Goal: Task Accomplishment & Management: Manage account settings

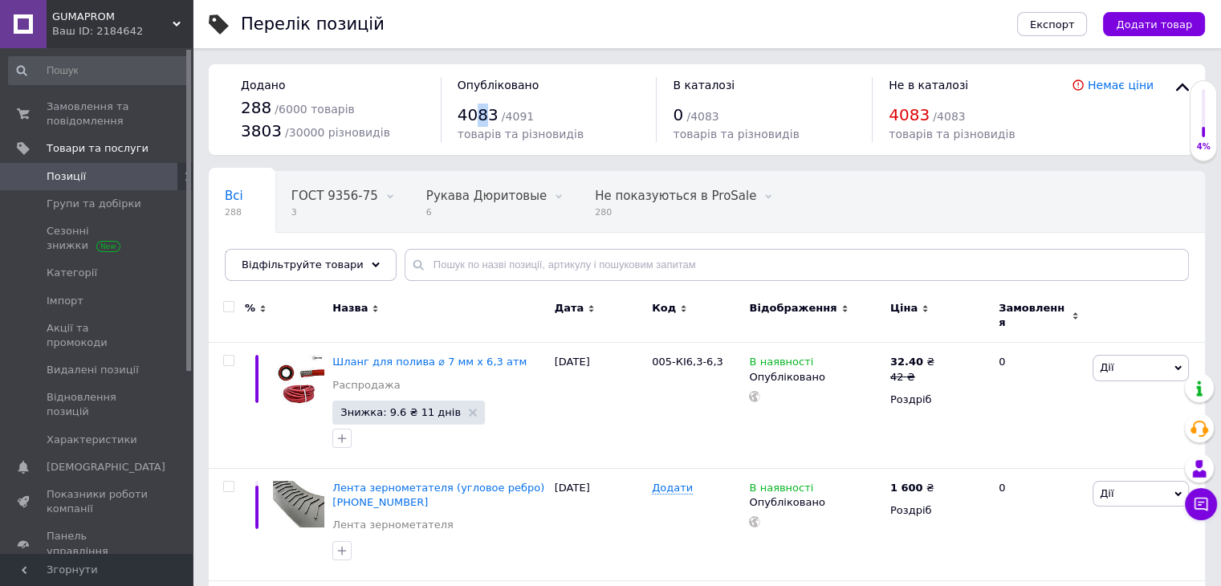
click at [479, 116] on span "4083" at bounding box center [478, 114] width 41 height 19
click at [80, 267] on span "Категорії" at bounding box center [72, 273] width 51 height 14
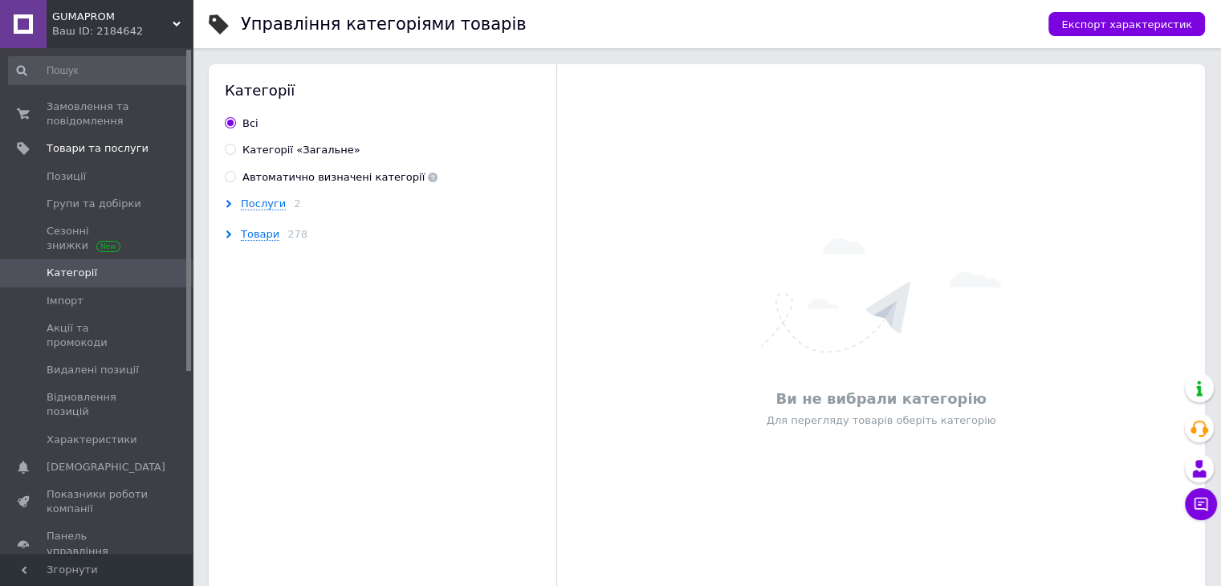
click at [229, 237] on icon at bounding box center [229, 234] width 8 height 8
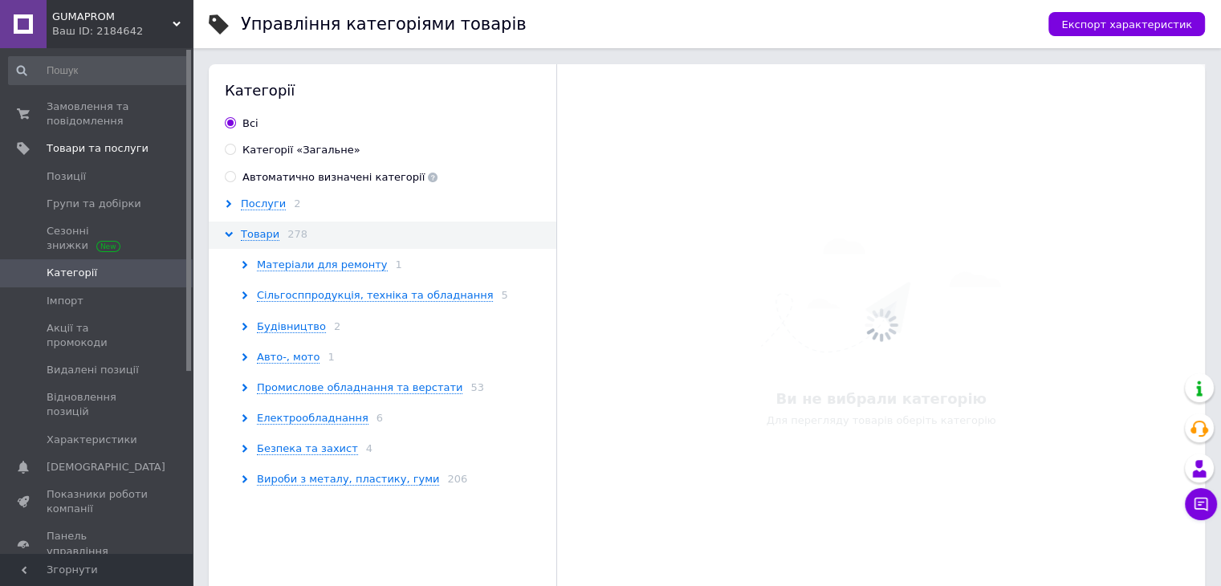
click at [251, 268] on div "Матеріали для ремонту 1" at bounding box center [401, 265] width 320 height 14
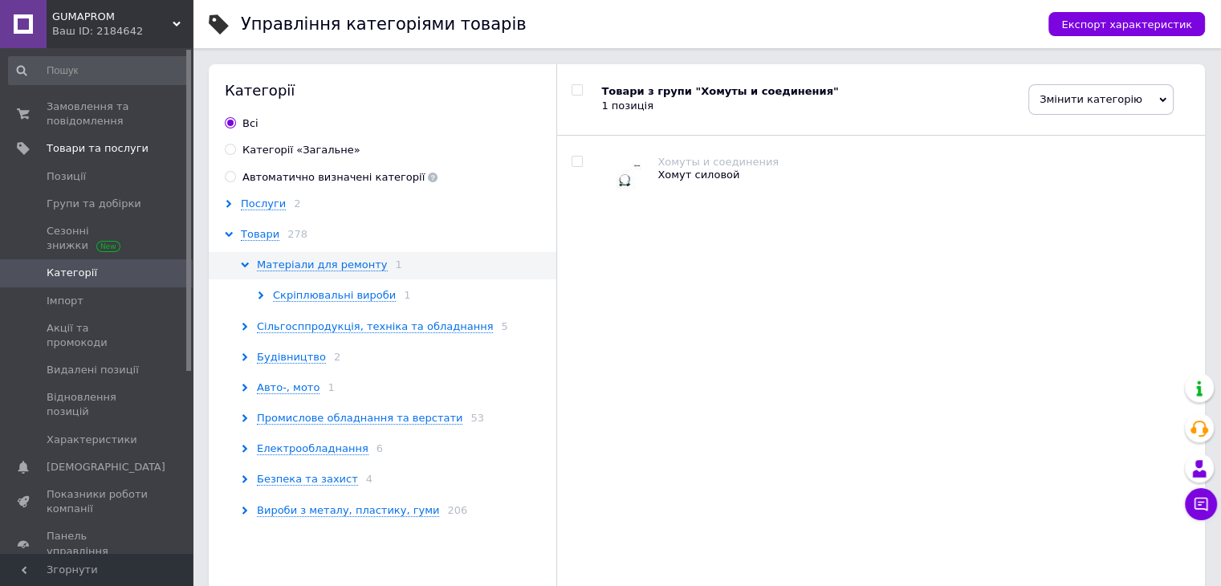
click at [263, 291] on icon at bounding box center [261, 295] width 8 height 8
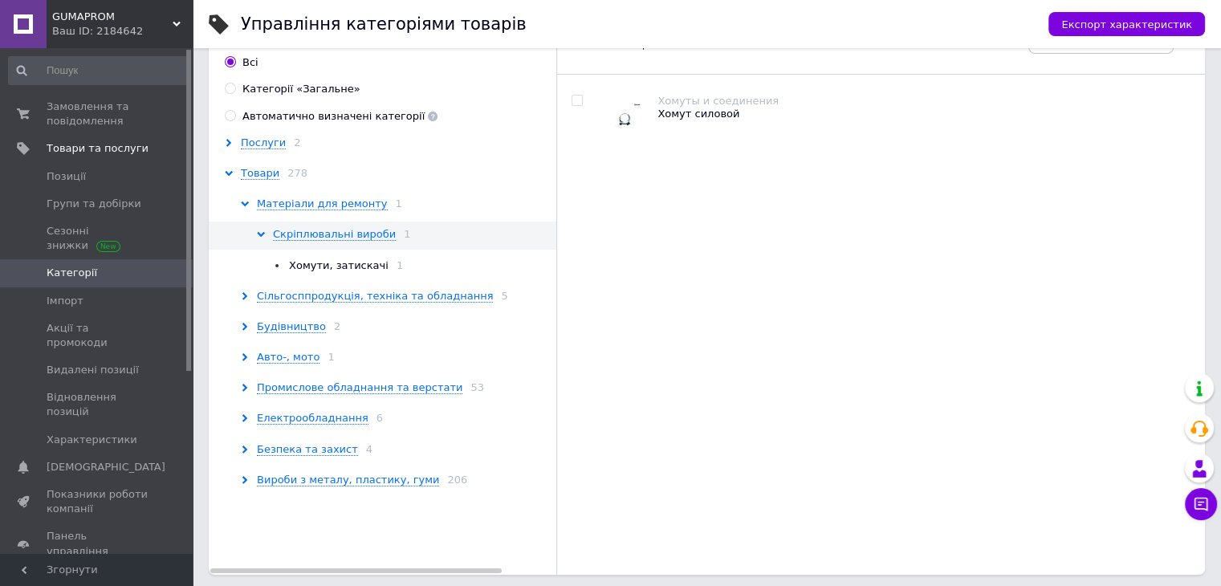
scroll to position [66, 0]
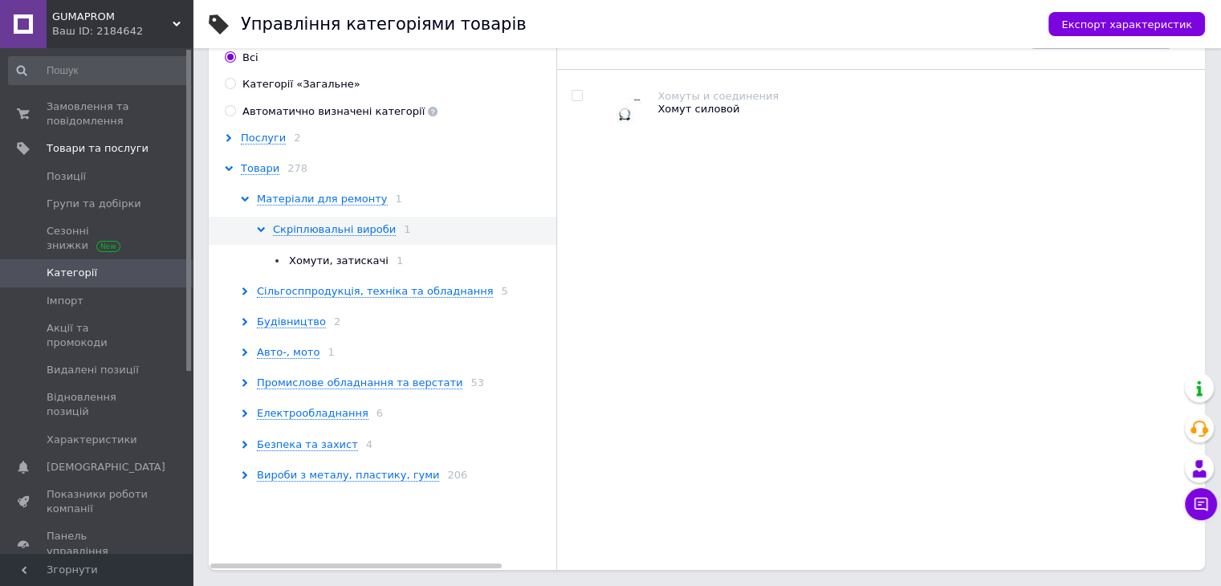
click at [246, 293] on icon at bounding box center [245, 291] width 8 height 8
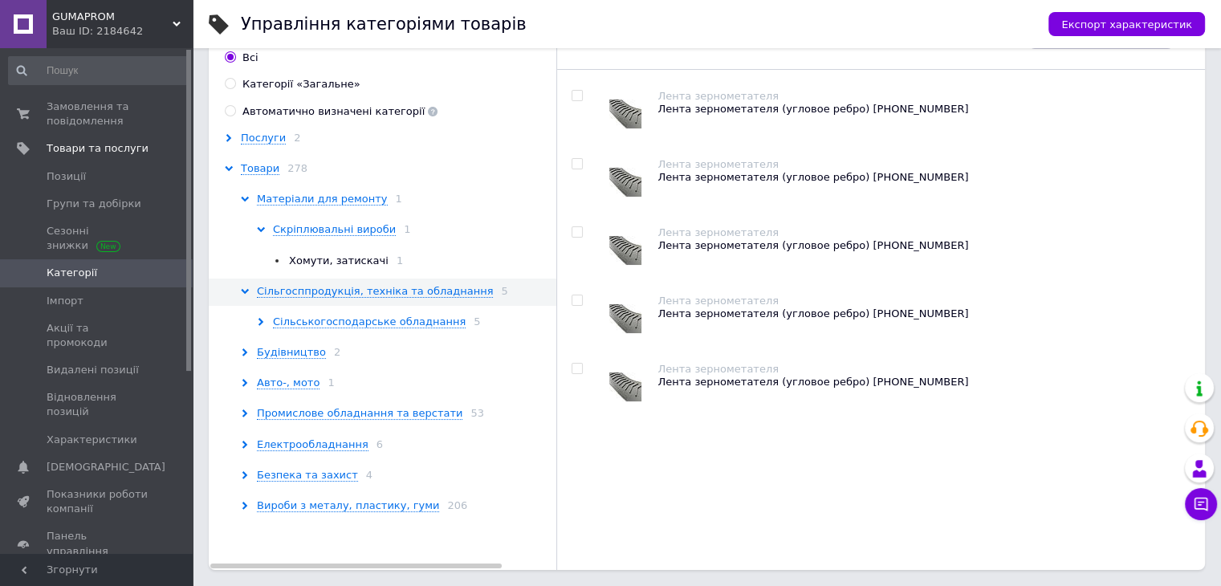
click at [258, 315] on div "Сільськогосподарське обладнання 5" at bounding box center [409, 322] width 304 height 14
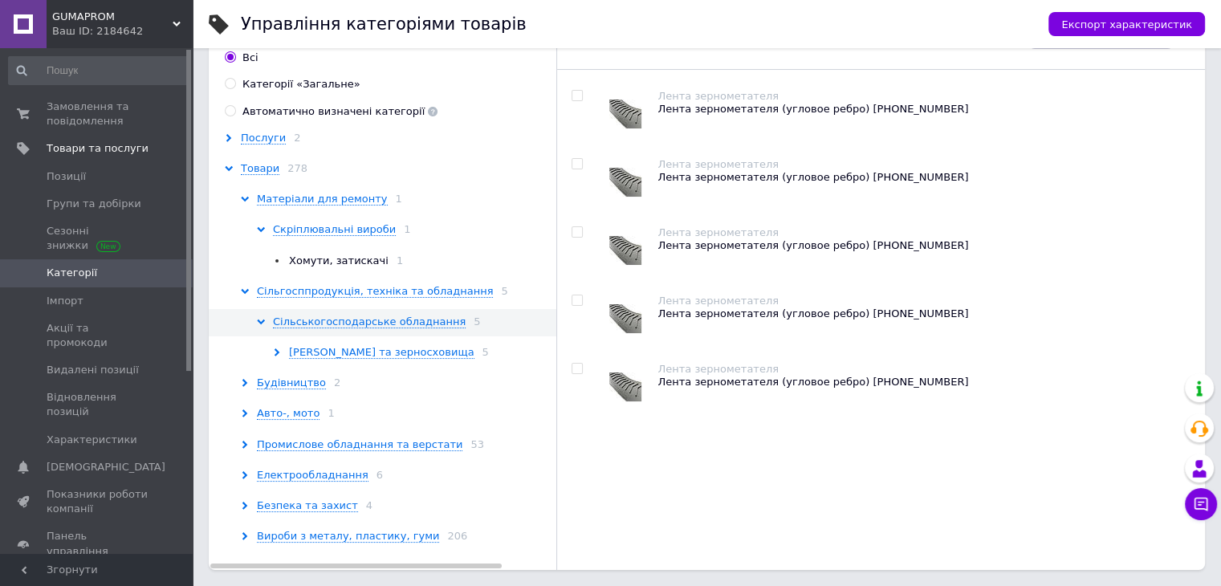
click at [283, 345] on div "[PERSON_NAME] та зерносховища 5" at bounding box center [417, 352] width 288 height 14
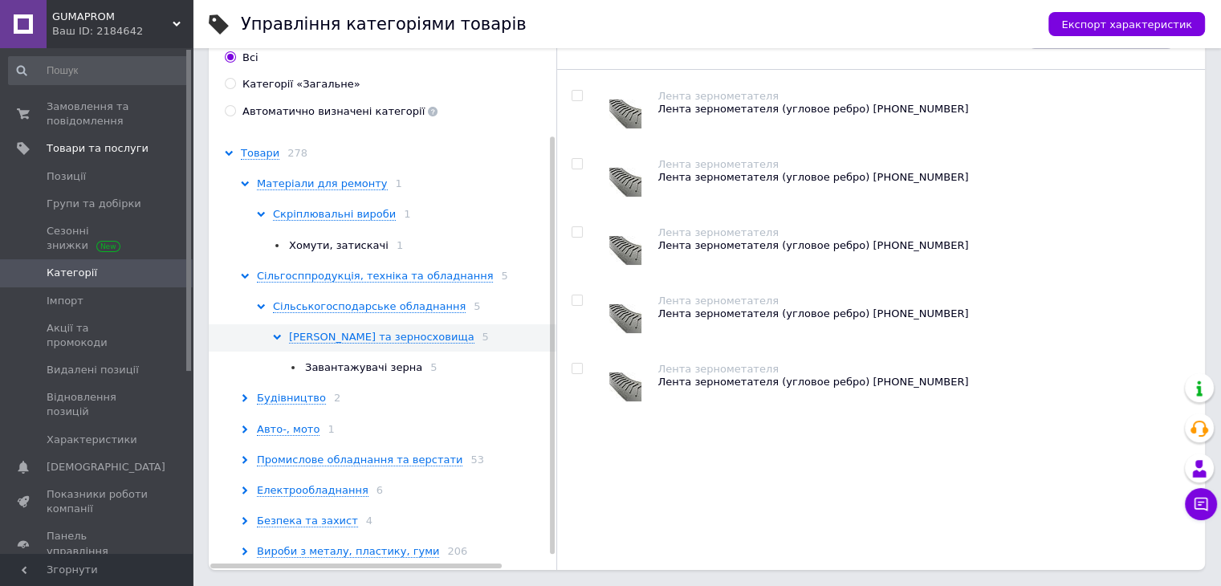
scroll to position [19, 0]
click at [247, 394] on icon at bounding box center [245, 398] width 8 height 8
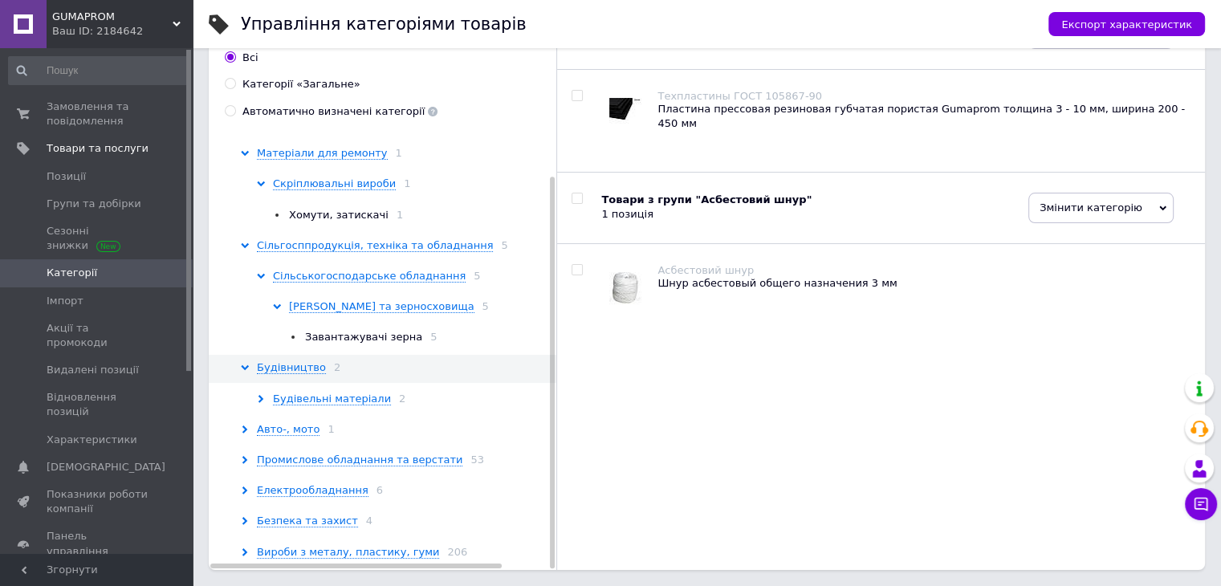
scroll to position [51, 0]
click at [267, 392] on div "Будівельні матеріали 2" at bounding box center [409, 399] width 304 height 14
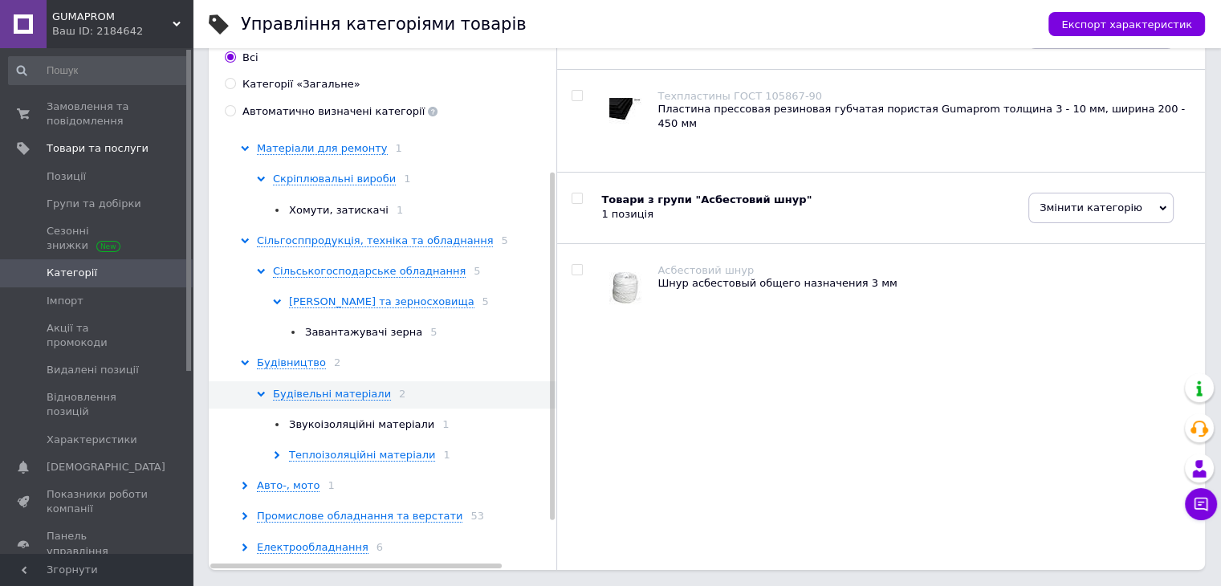
click at [288, 450] on div "Теплоізоляційні матеріали 1" at bounding box center [417, 455] width 288 height 14
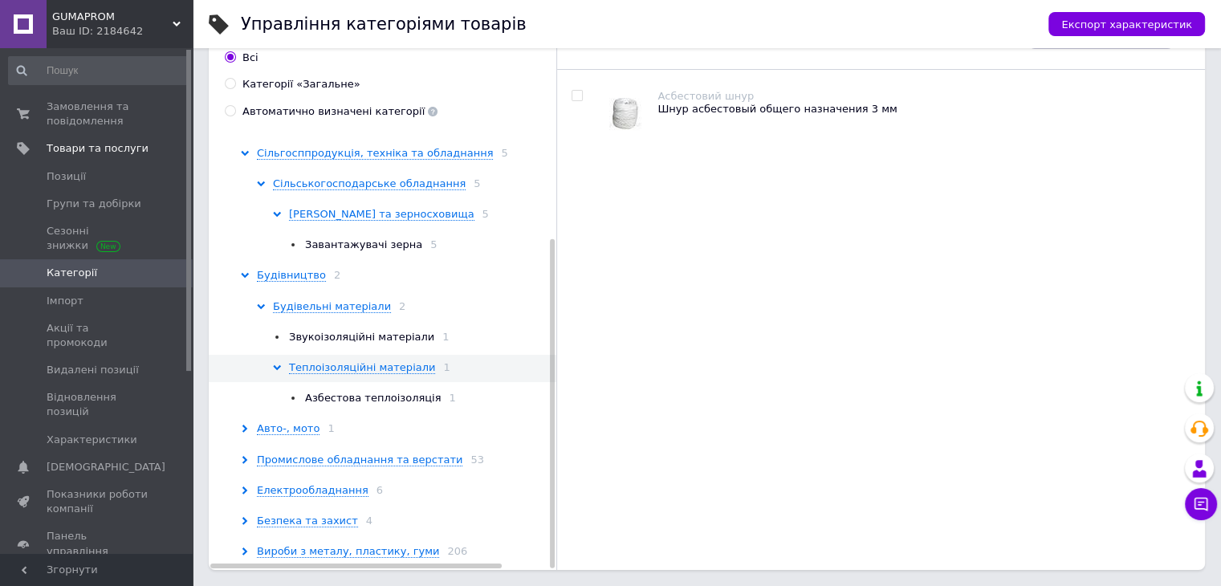
scroll to position [142, 0]
click at [329, 337] on span "Звукоізоляційні матеріали" at bounding box center [361, 337] width 145 height 12
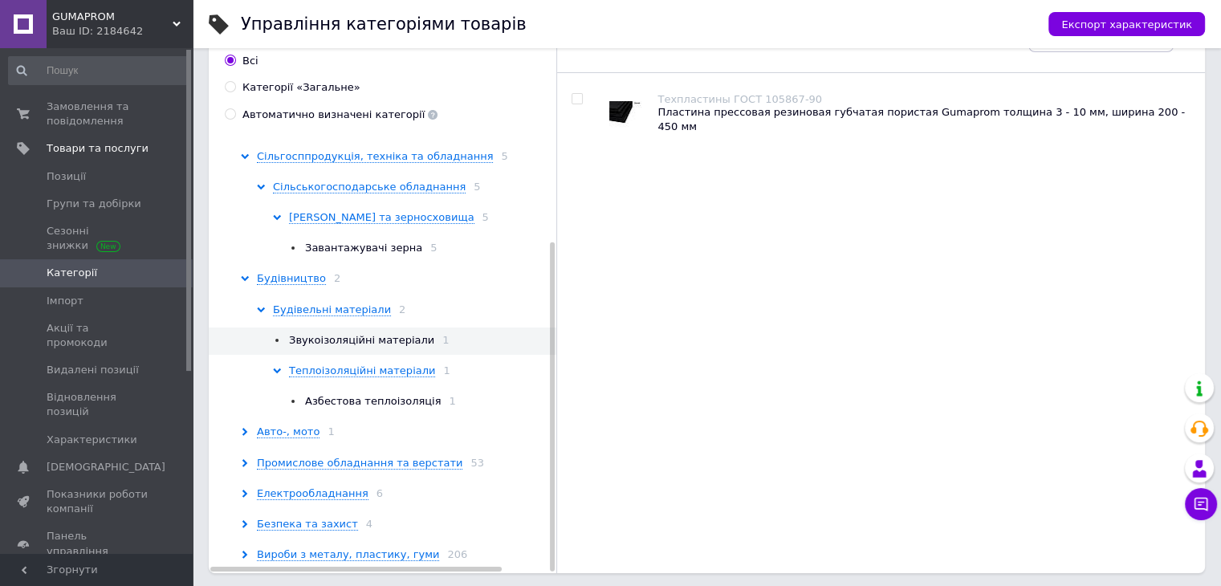
scroll to position [66, 0]
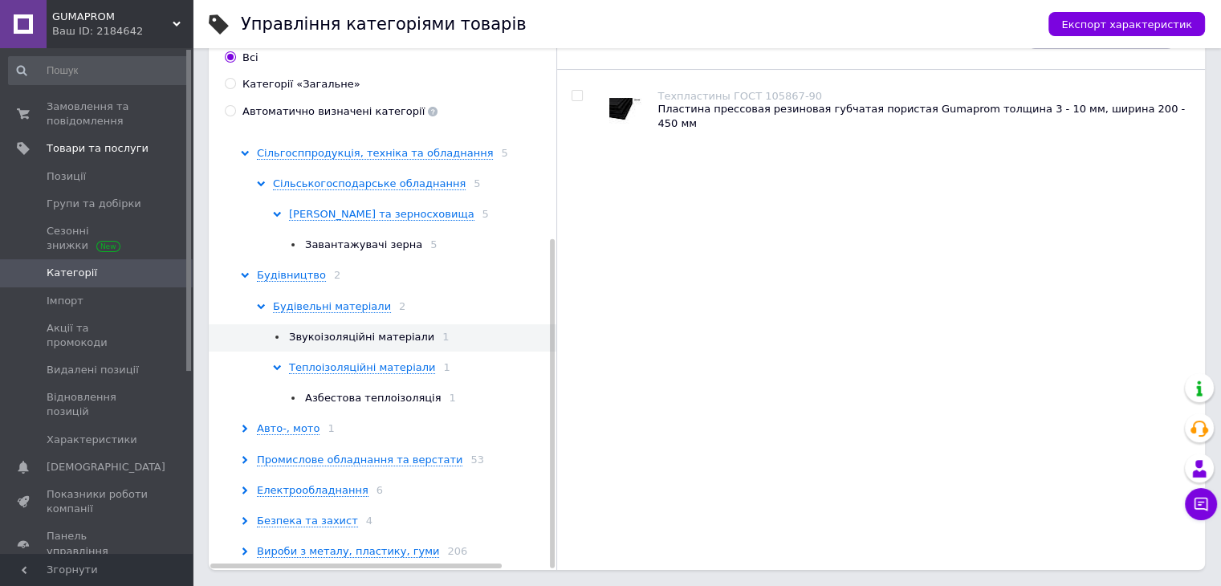
click at [250, 432] on div "Авто-, мото 1" at bounding box center [401, 428] width 320 height 14
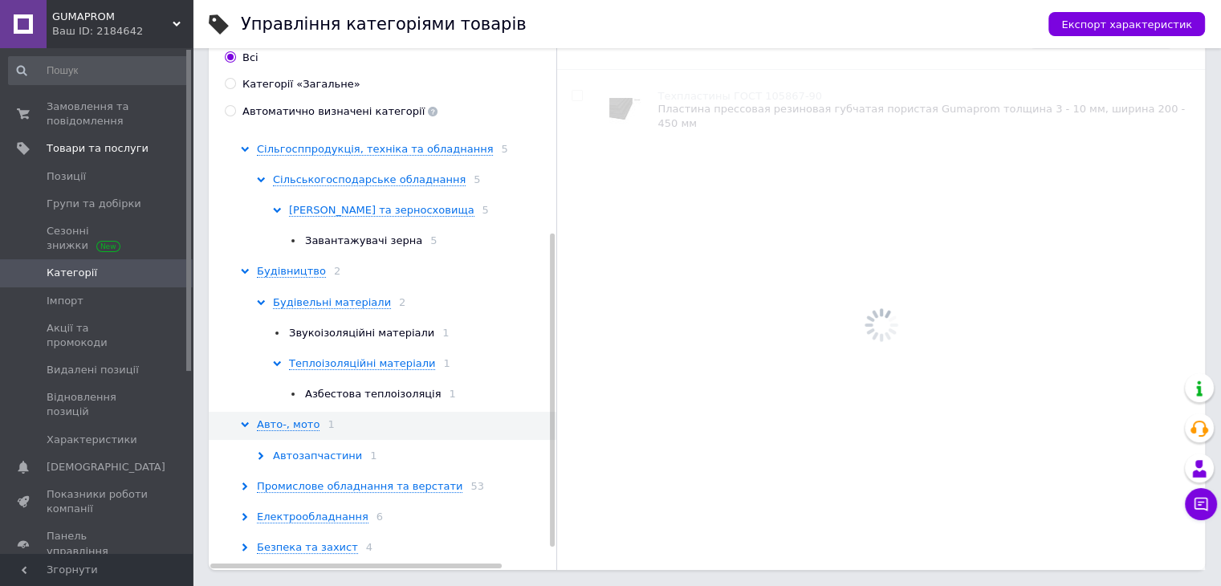
click at [276, 461] on span "Автозапчастини" at bounding box center [317, 455] width 89 height 13
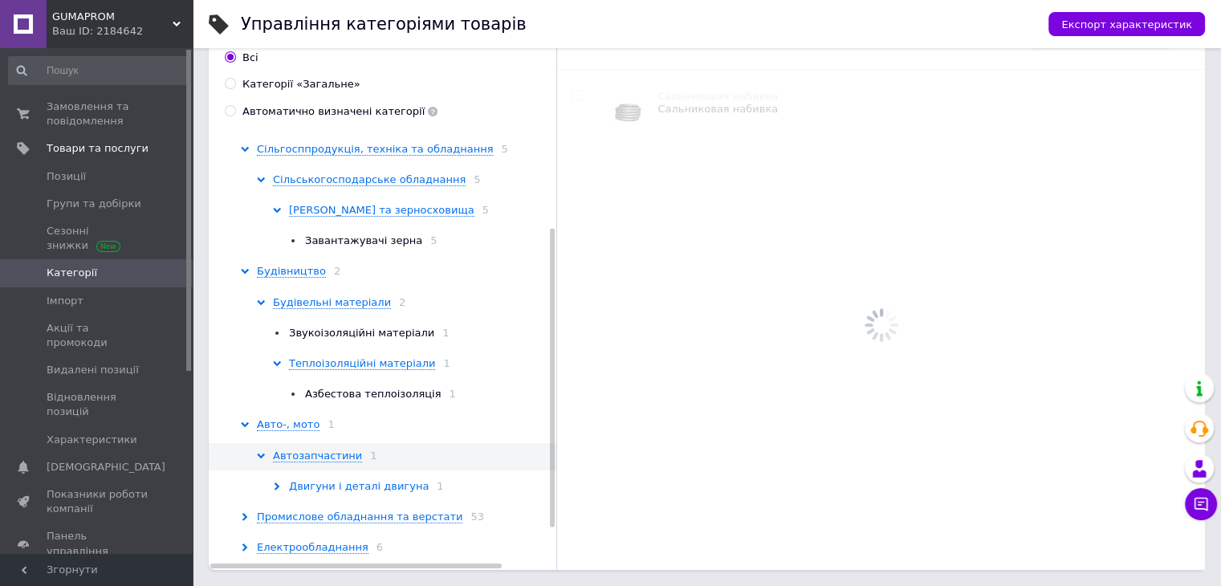
click at [313, 486] on span "Двигуни і деталі двигуна" at bounding box center [359, 486] width 140 height 13
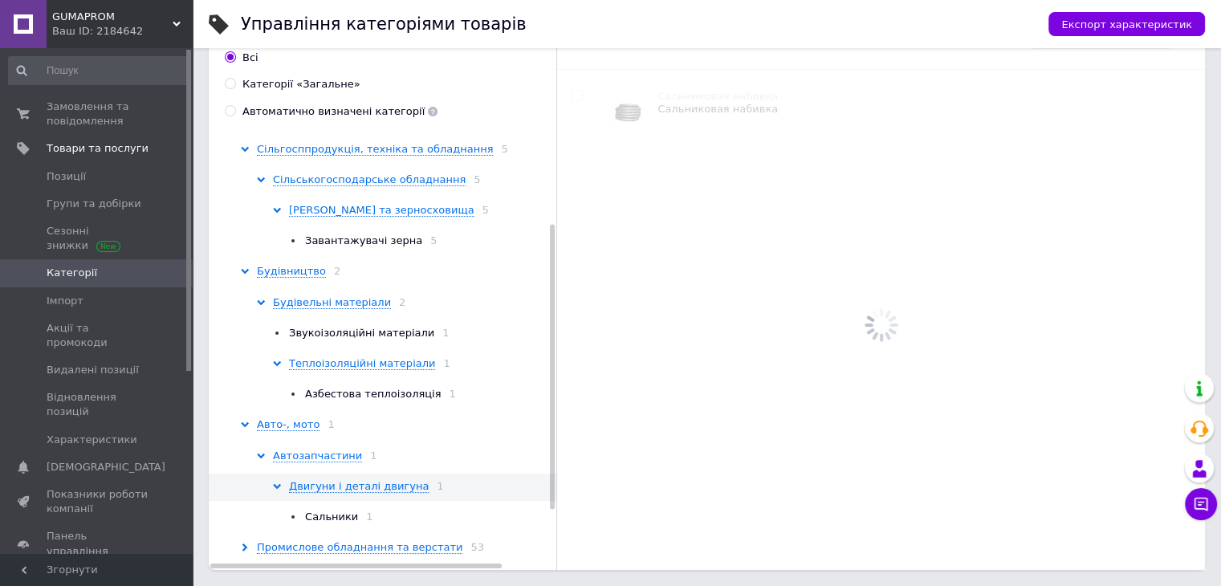
click at [308, 517] on span "Сальники" at bounding box center [331, 517] width 53 height 12
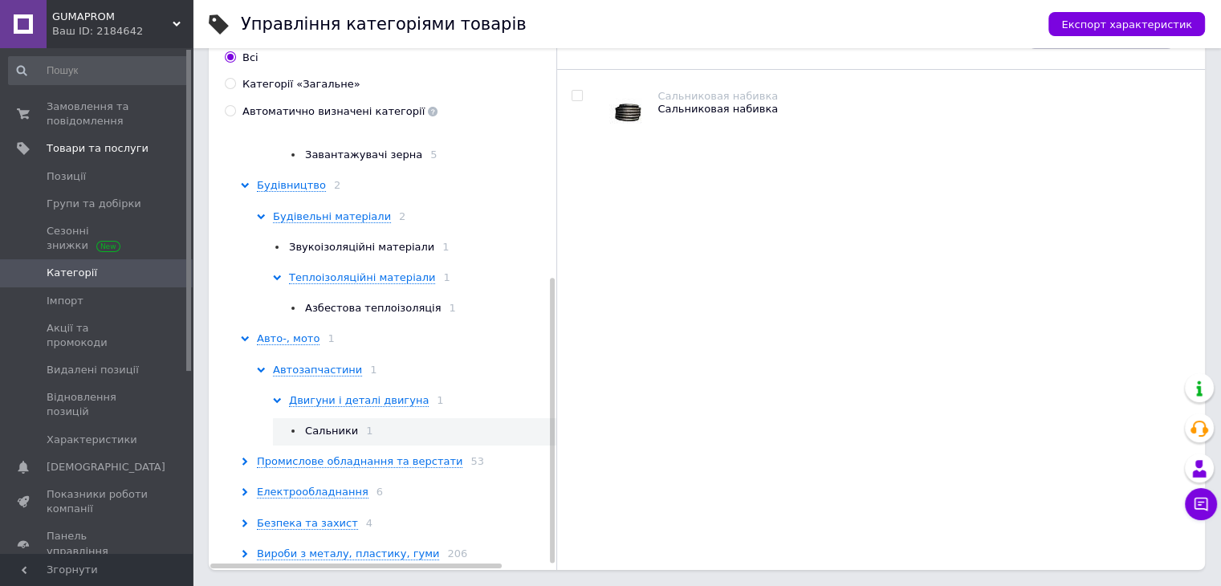
scroll to position [234, 0]
click at [295, 454] on span "Промислове обладнання та верстати" at bounding box center [359, 460] width 205 height 13
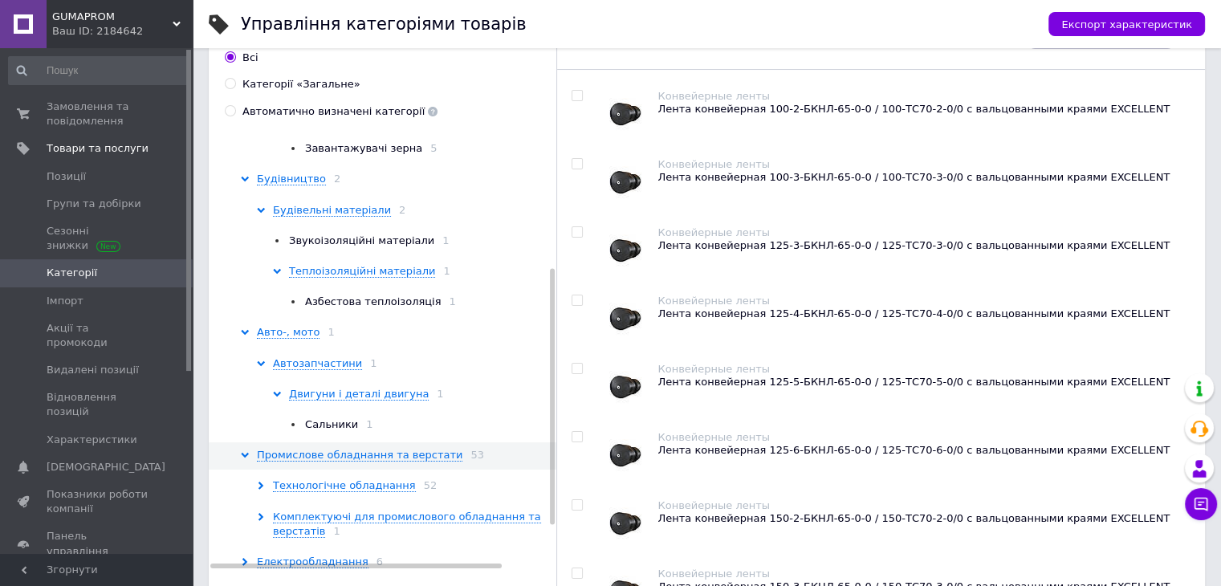
click at [311, 528] on span "Комплектуючі для промислового обладнання та верстатів 1" at bounding box center [417, 524] width 288 height 29
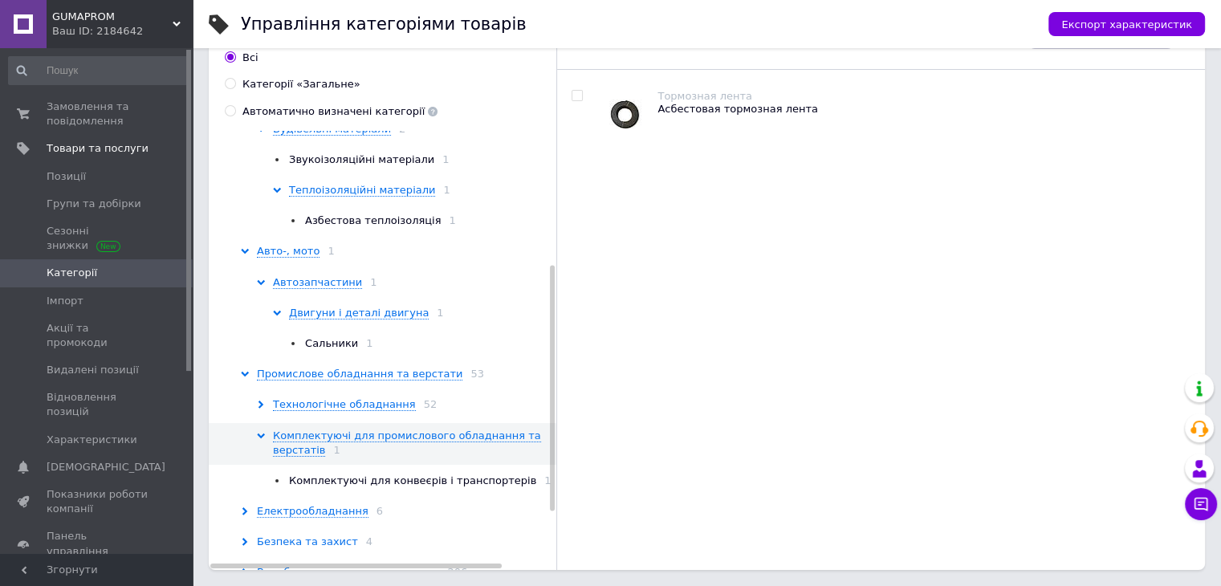
scroll to position [341, 0]
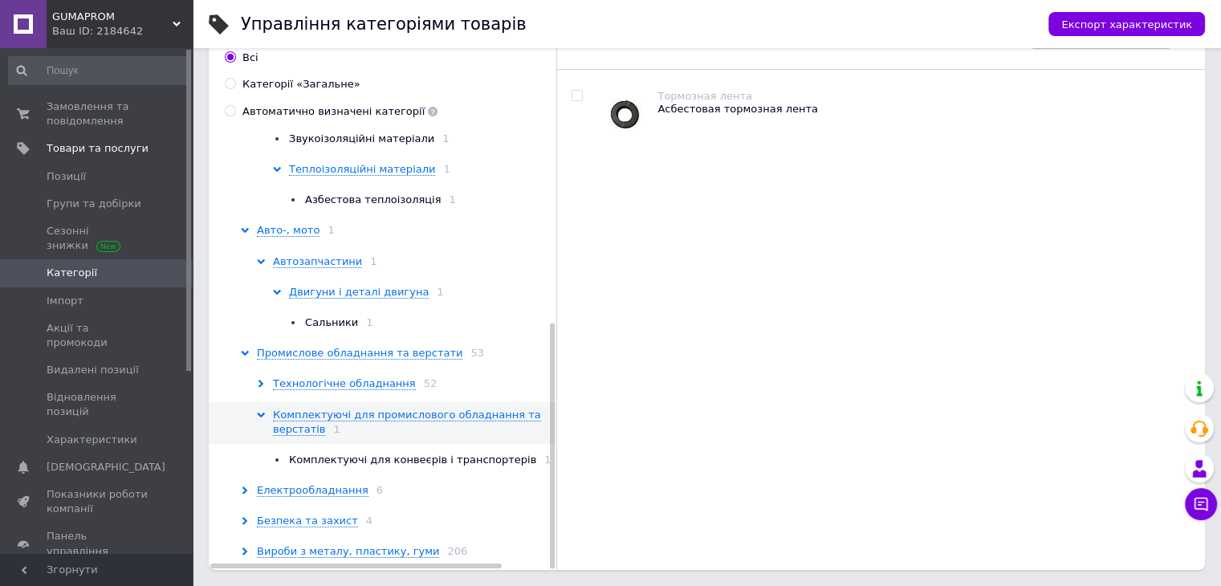
click at [316, 483] on div "Електрообладнання 6" at bounding box center [401, 490] width 320 height 14
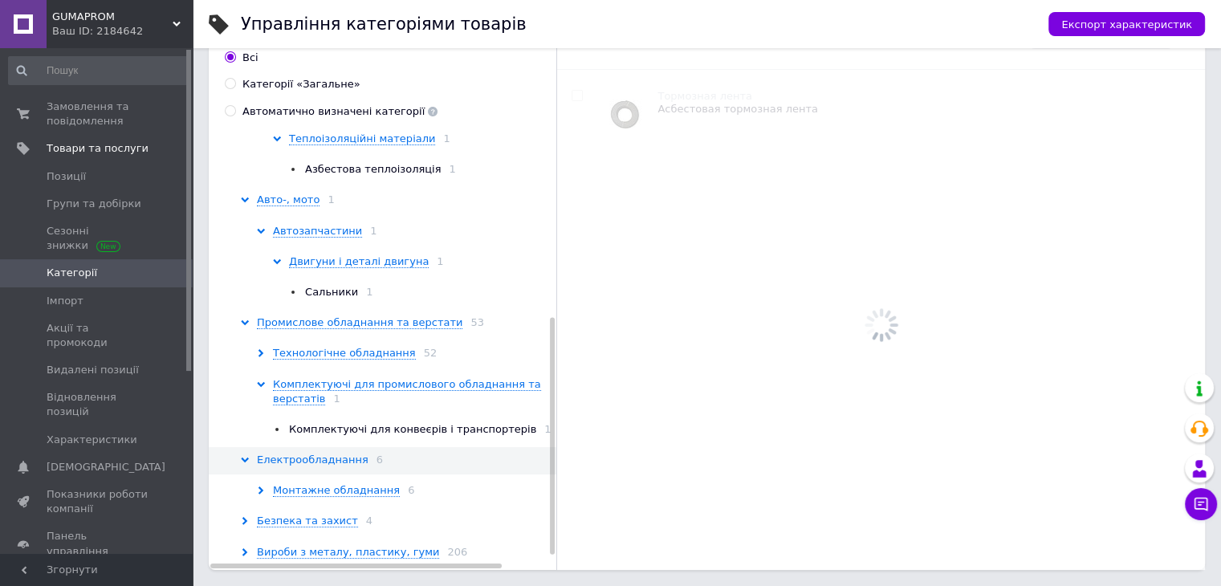
scroll to position [372, 0]
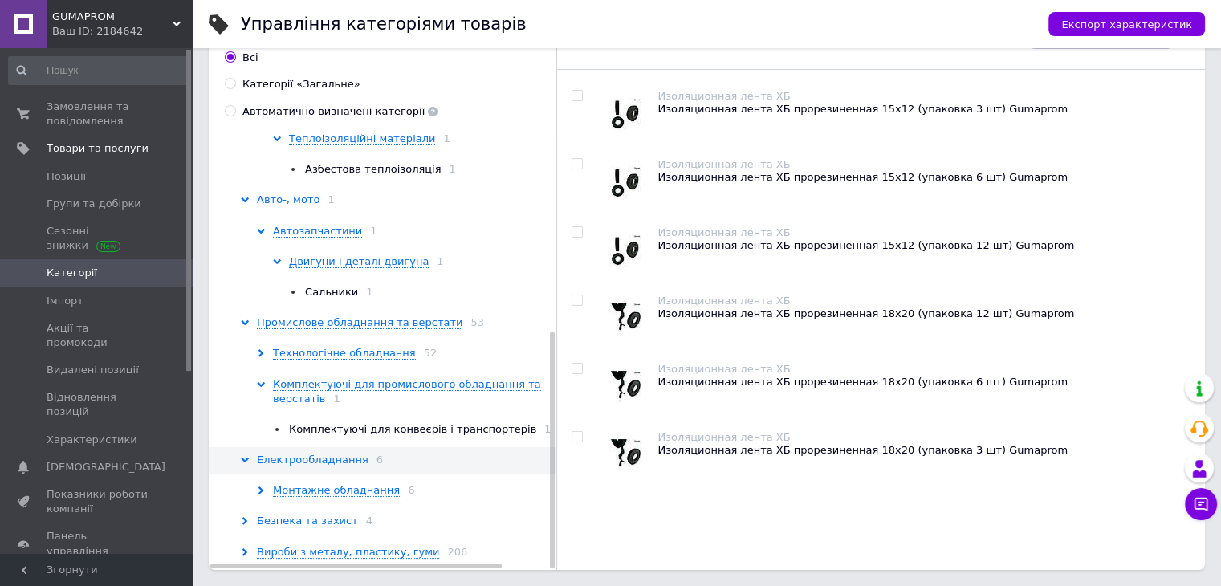
click at [316, 484] on span "Монтажне обладнання" at bounding box center [336, 490] width 127 height 13
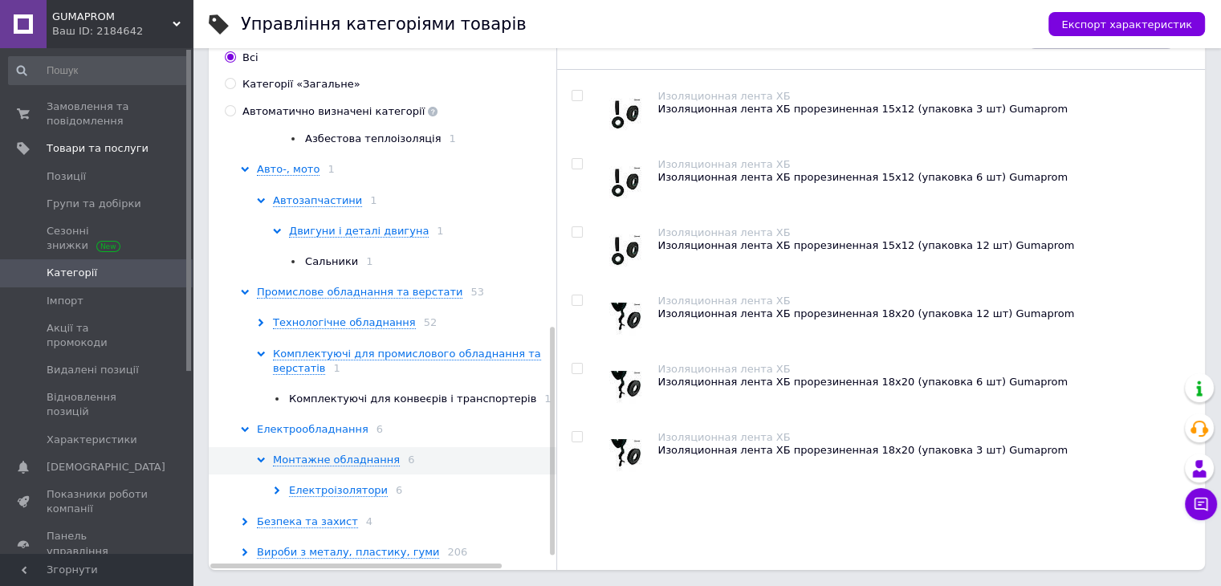
scroll to position [402, 0]
click at [283, 518] on span "Безпека та захист" at bounding box center [307, 521] width 101 height 13
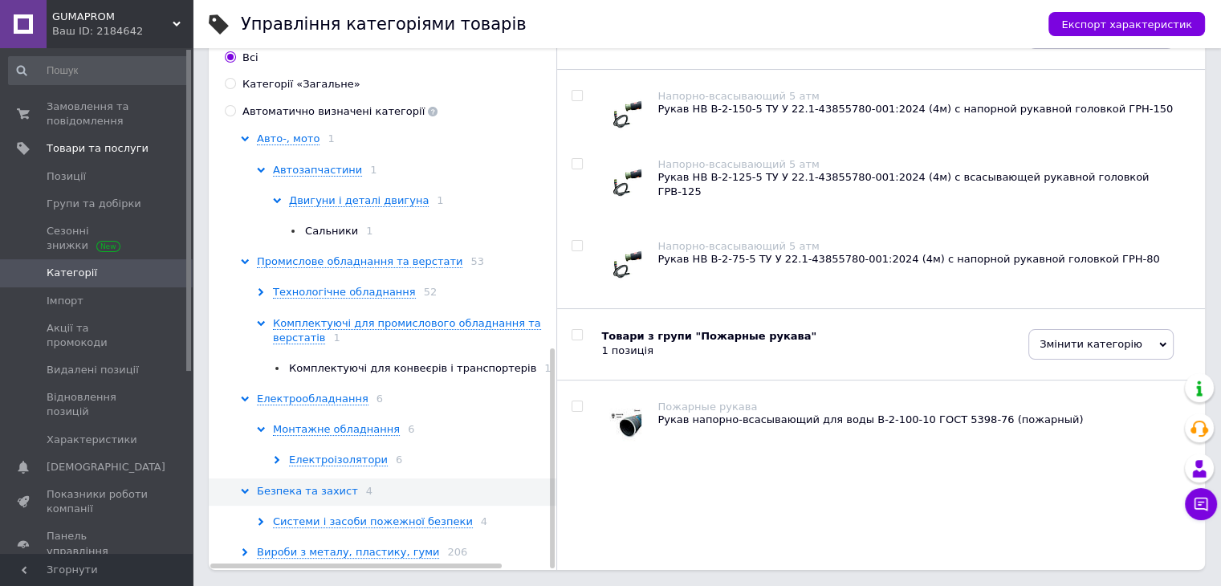
scroll to position [433, 0]
click at [283, 518] on span "Системи і засоби пожежної безпеки" at bounding box center [373, 521] width 200 height 13
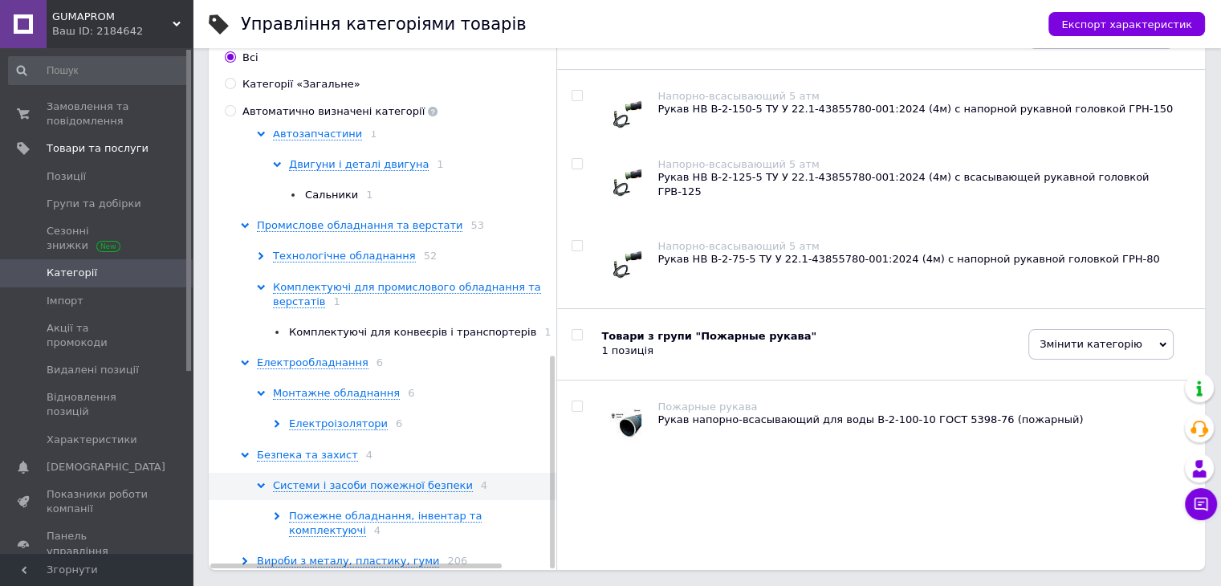
click at [287, 519] on div "Пожежне обладнання, інвентар та комплектуючі 4" at bounding box center [417, 523] width 288 height 29
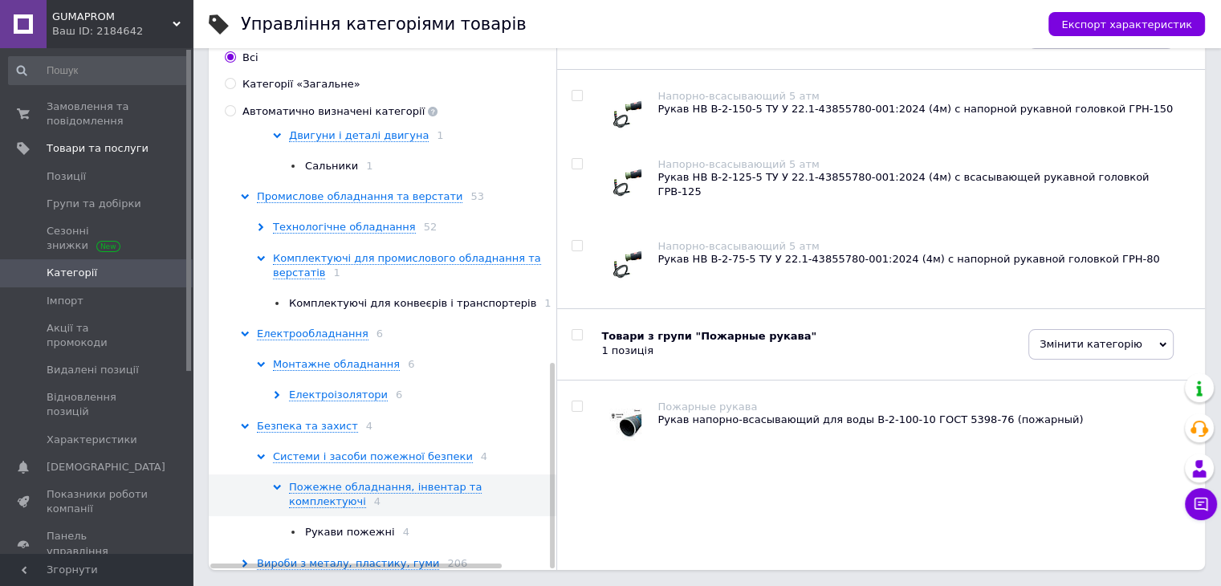
scroll to position [494, 0]
click at [340, 524] on span "Рукави пожежні" at bounding box center [350, 530] width 90 height 12
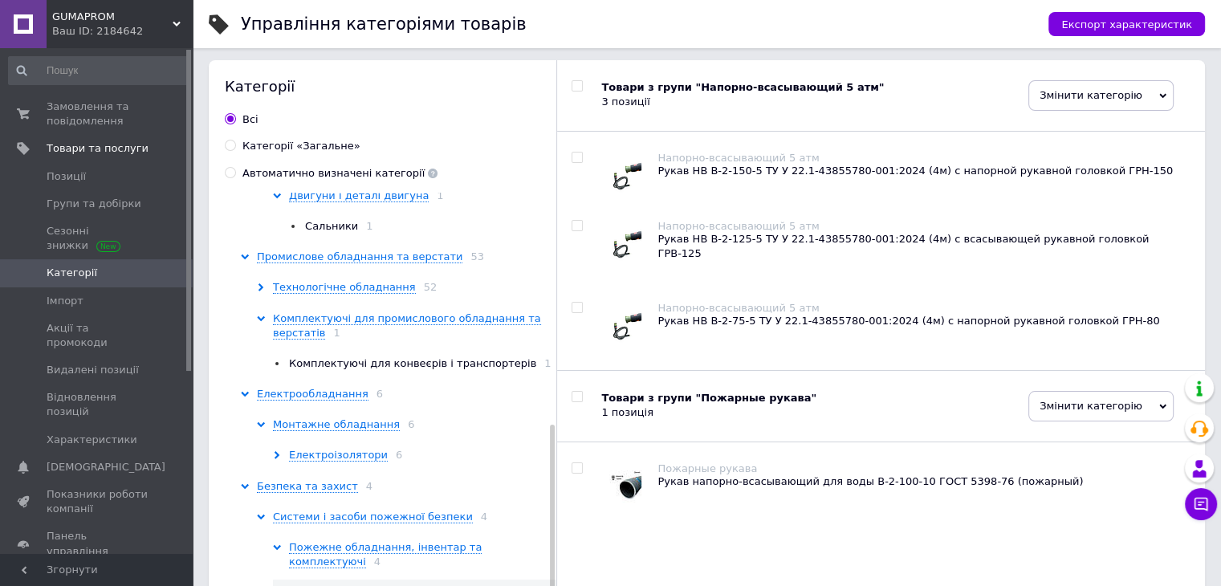
scroll to position [0, 0]
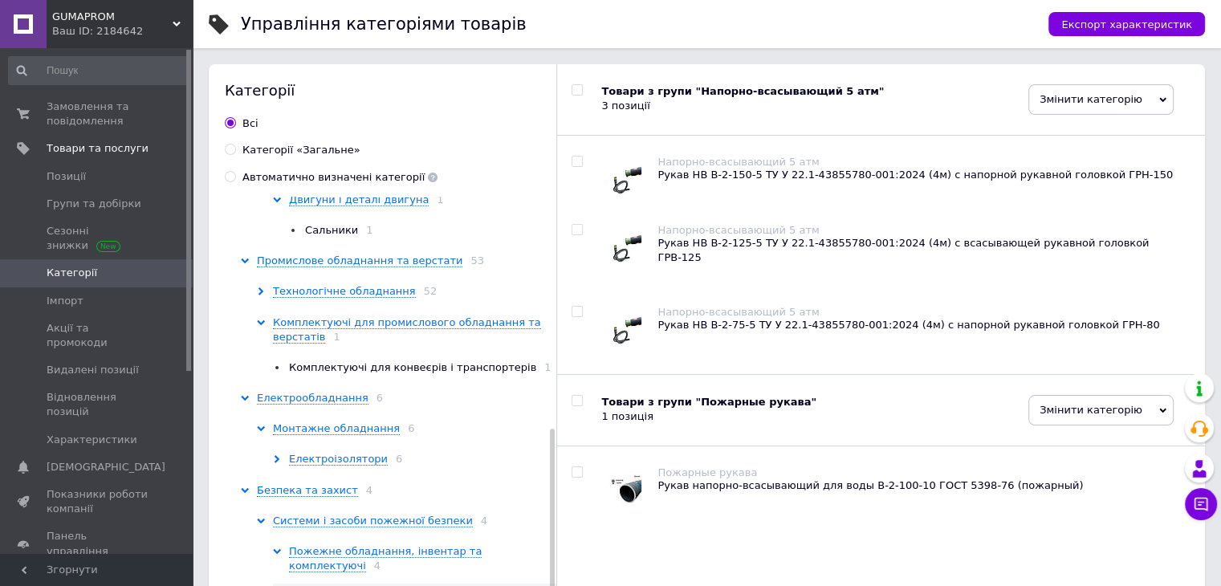
click at [575, 307] on input "checkbox" at bounding box center [577, 312] width 10 height 10
checkbox input "true"
click at [575, 226] on input "checkbox" at bounding box center [577, 230] width 10 height 10
checkbox input "true"
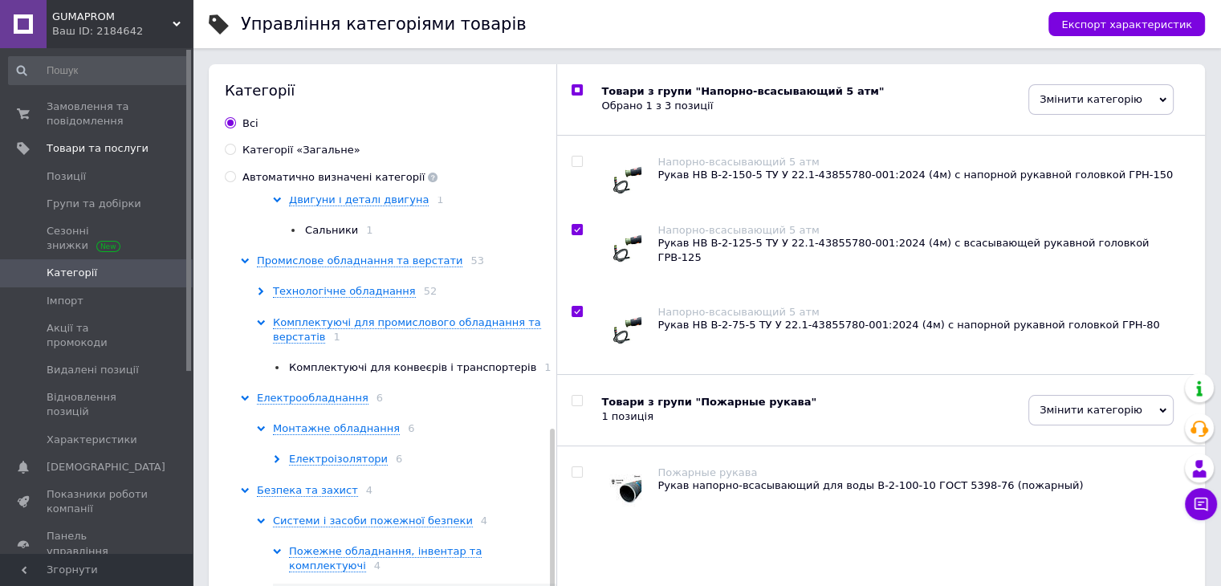
checkbox input "true"
drag, startPoint x: 576, startPoint y: 161, endPoint x: 620, endPoint y: 146, distance: 46.7
click at [575, 161] on input "checkbox" at bounding box center [577, 162] width 10 height 10
checkbox input "true"
click at [1080, 106] on span "Змінити категорію" at bounding box center [1100, 99] width 145 height 31
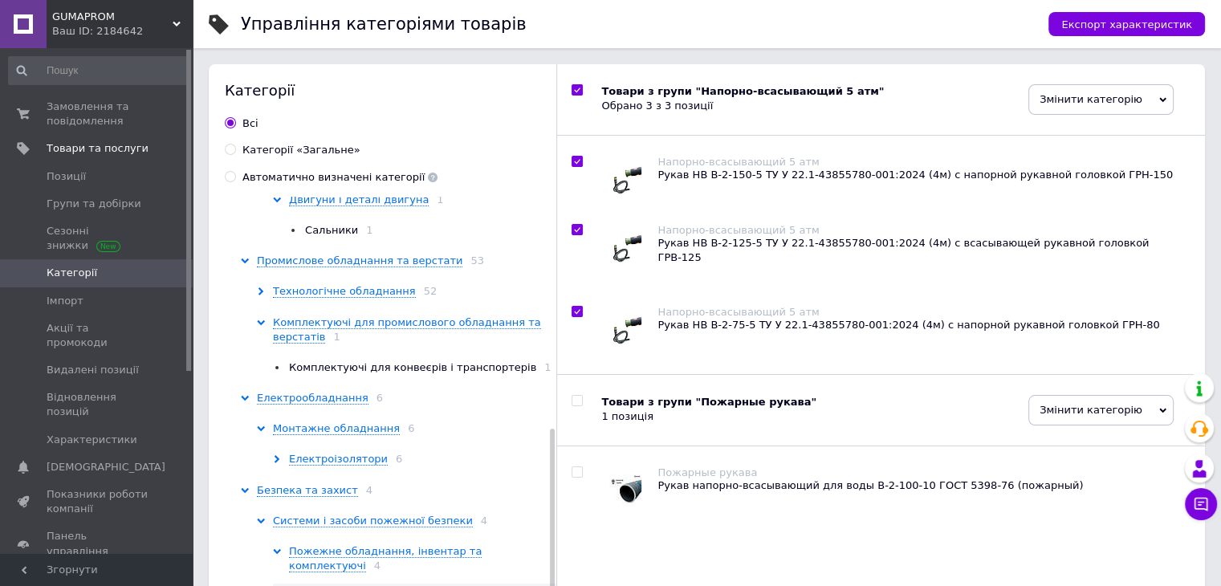
checkbox input "true"
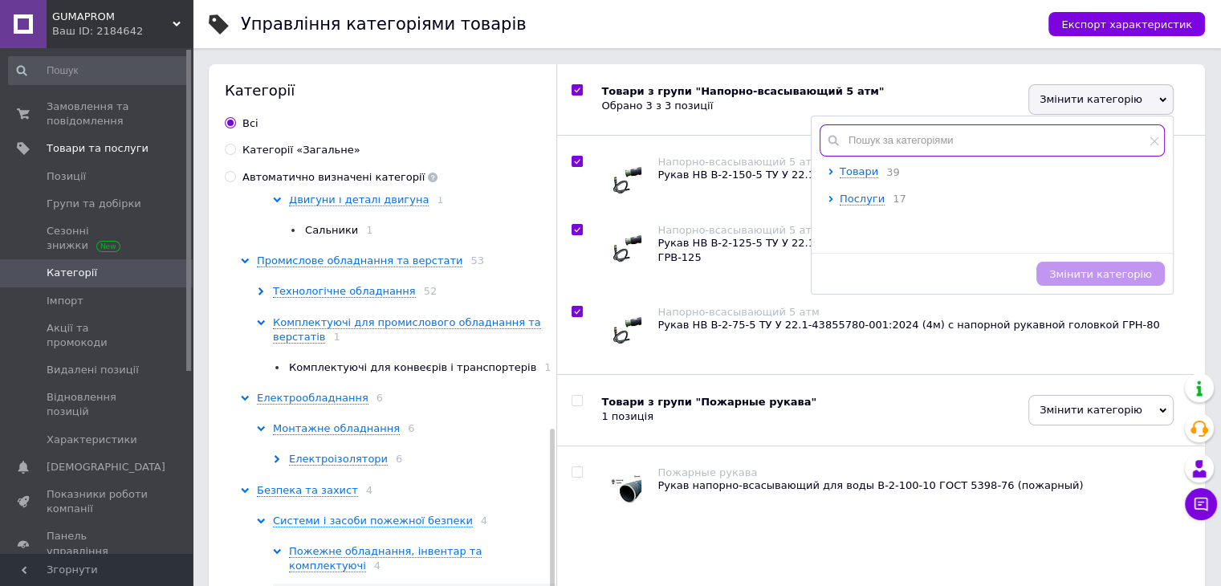
click at [871, 148] on input "text" at bounding box center [992, 140] width 345 height 32
type input "u"
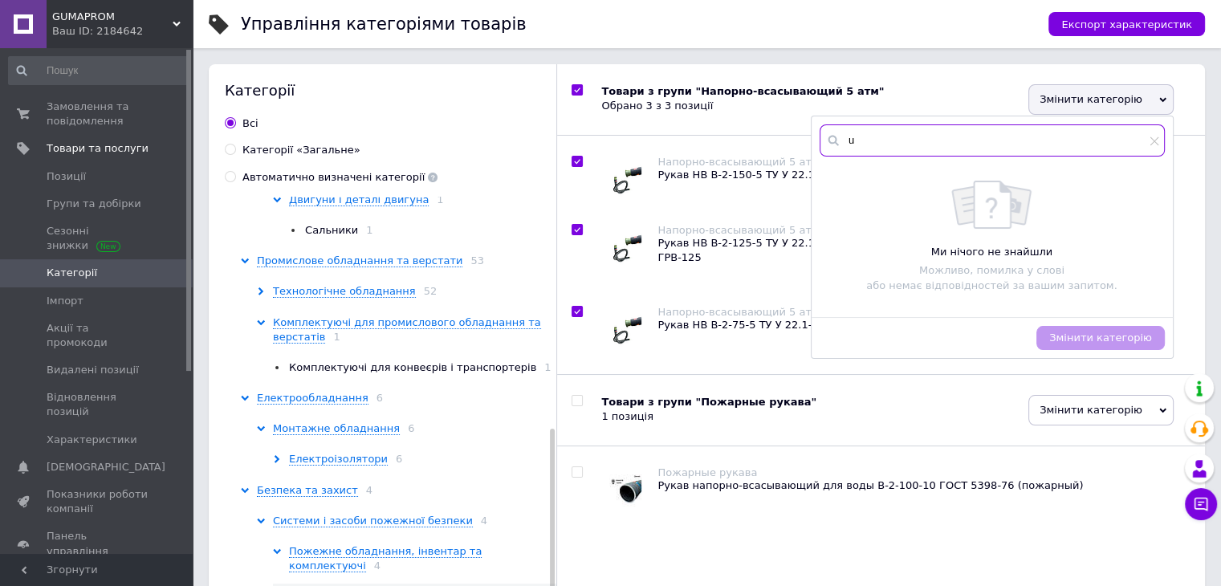
checkbox input "true"
type input "ue"
checkbox input "true"
type input "u"
checkbox input "true"
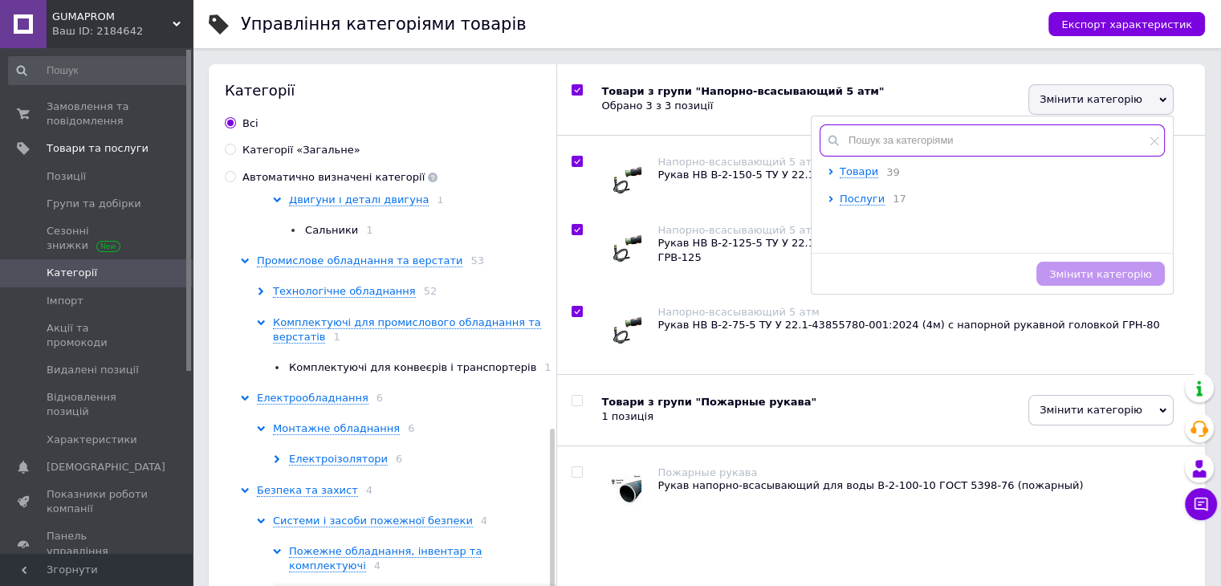
checkbox input "true"
type input "г"
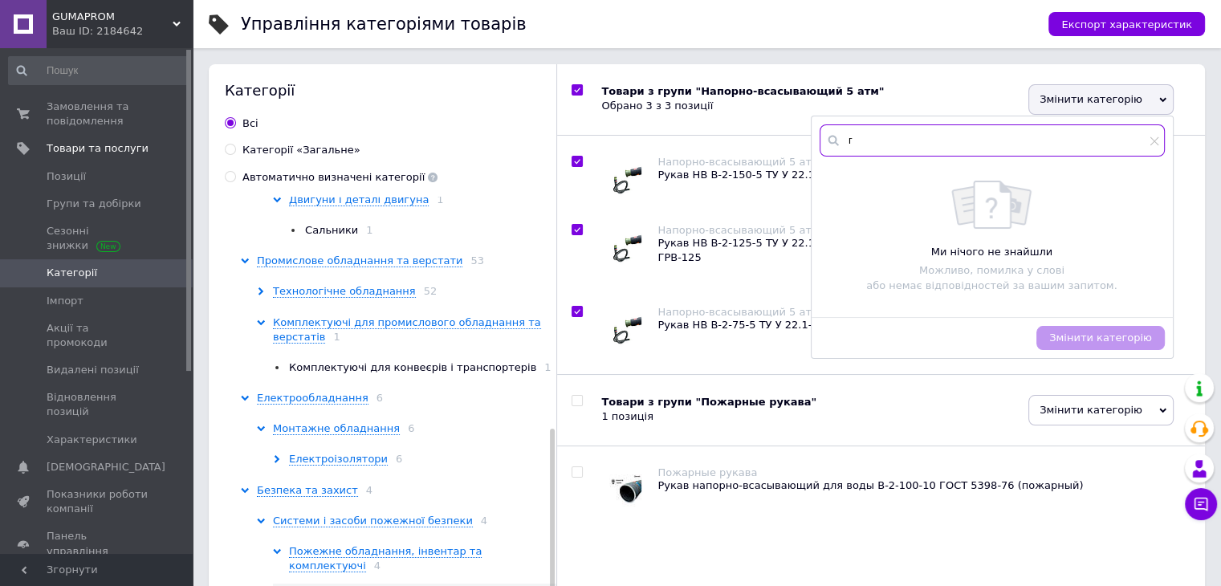
checkbox input "true"
type input "гу"
checkbox input "true"
type input "гум"
checkbox input "true"
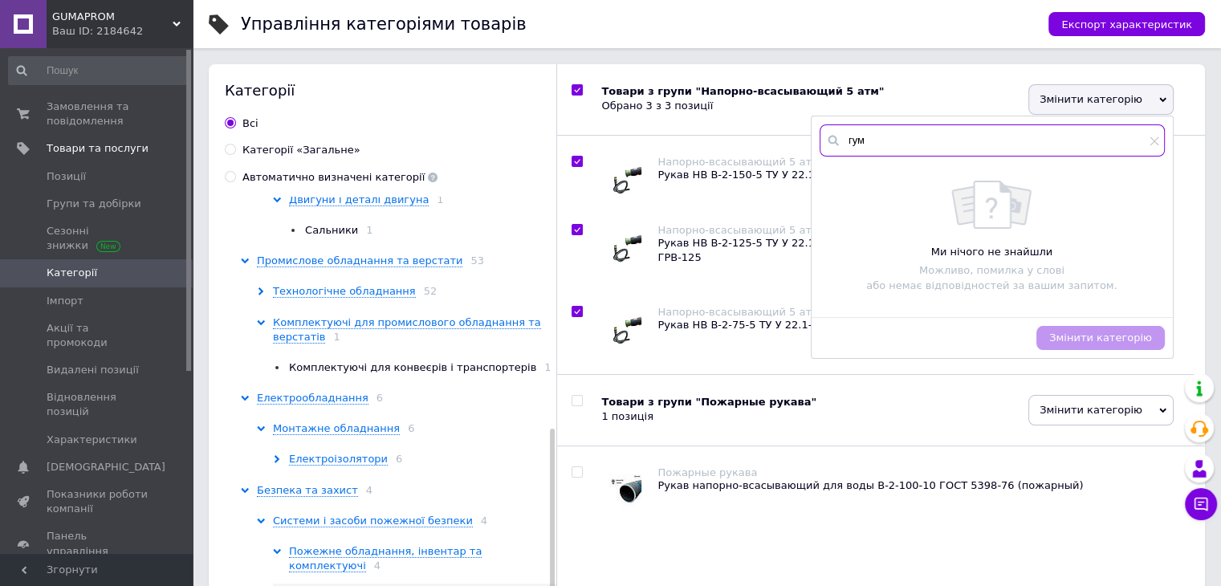
type input "гумо"
checkbox input "true"
type input "гумов"
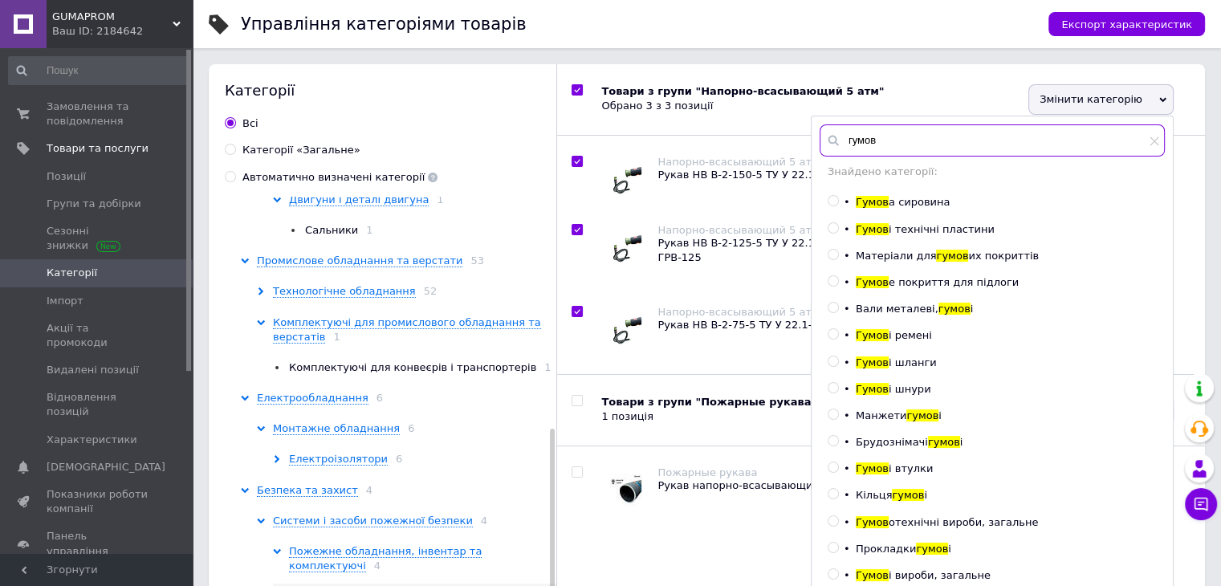
checkbox input "true"
type input "гумові"
checkbox input "true"
type input "гумові"
checkbox input "true"
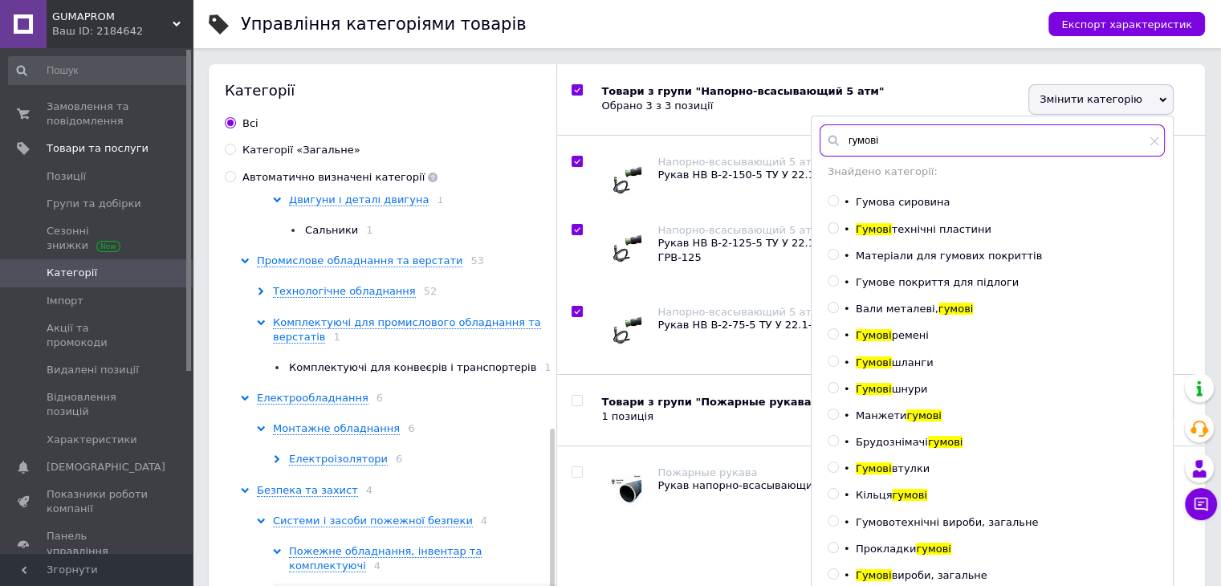
type input "гумові ш"
checkbox input "true"
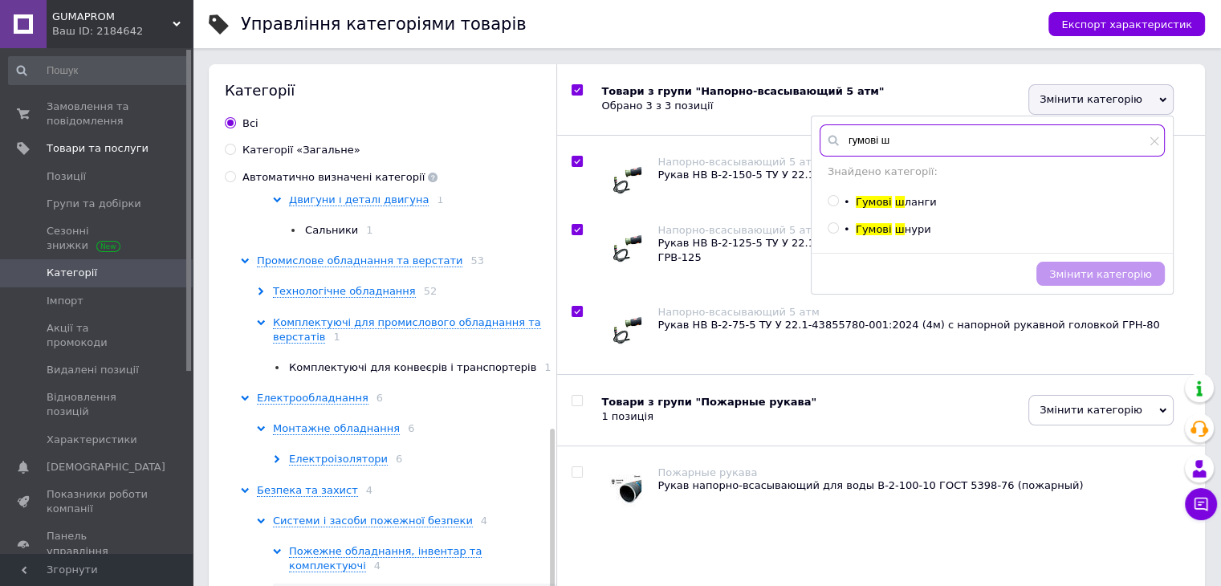
type input "гумові ш"
click at [905, 205] on span "ланги" at bounding box center [921, 202] width 32 height 12
checkbox input "true"
radio input "true"
click at [1087, 271] on span "Змінити категорію" at bounding box center [1100, 274] width 103 height 12
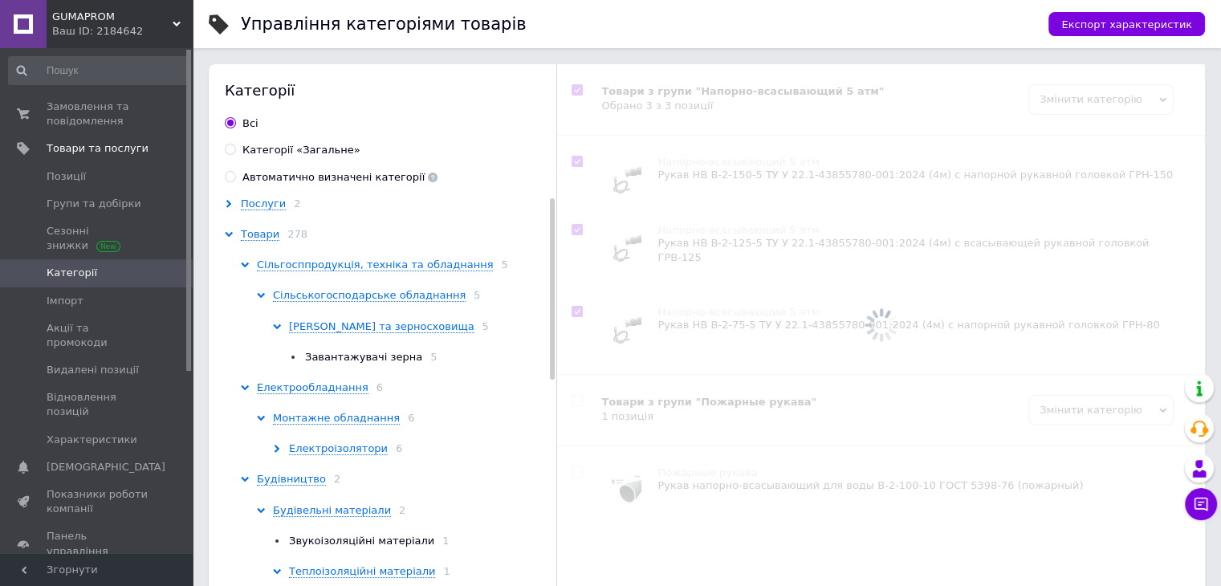
checkbox input "true"
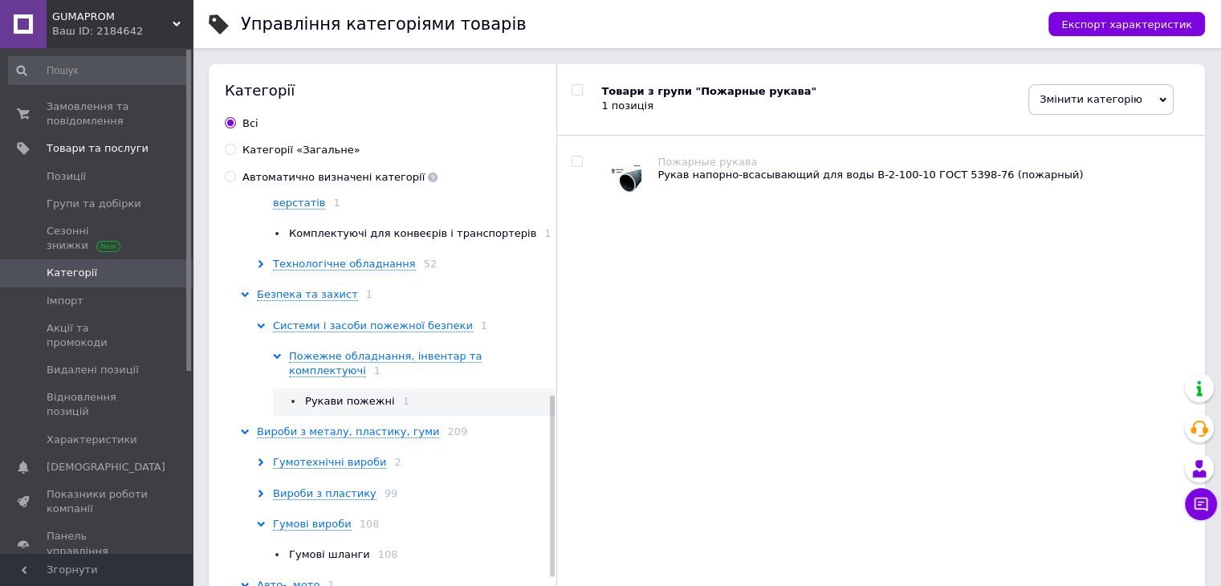
scroll to position [482, 0]
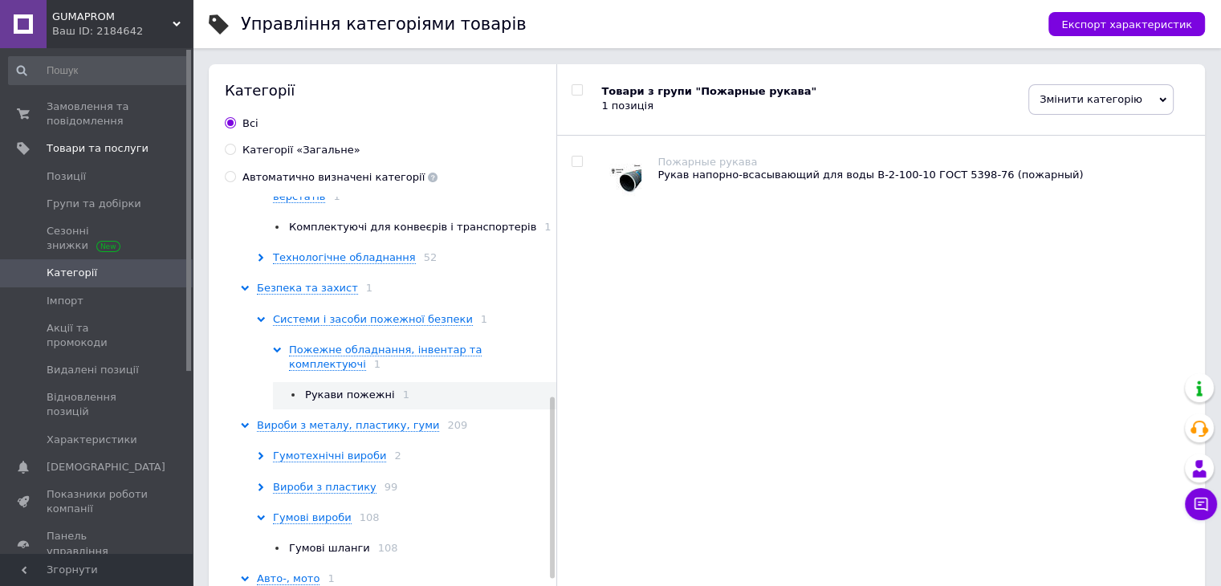
click at [263, 449] on div "Гумотехнічні вироби 2" at bounding box center [409, 456] width 304 height 14
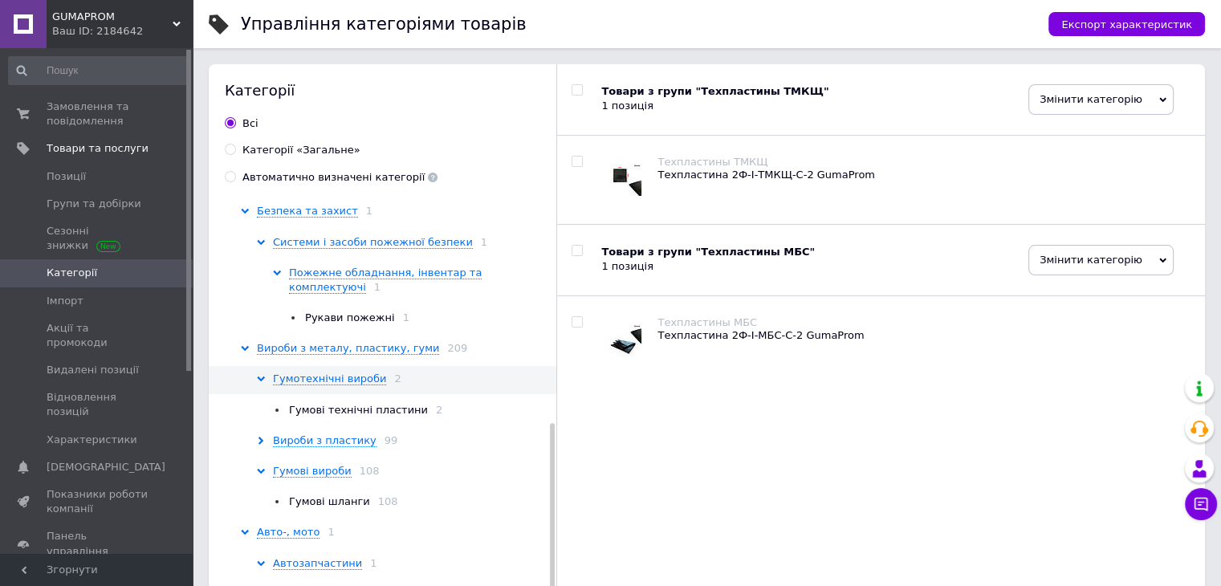
scroll to position [562, 0]
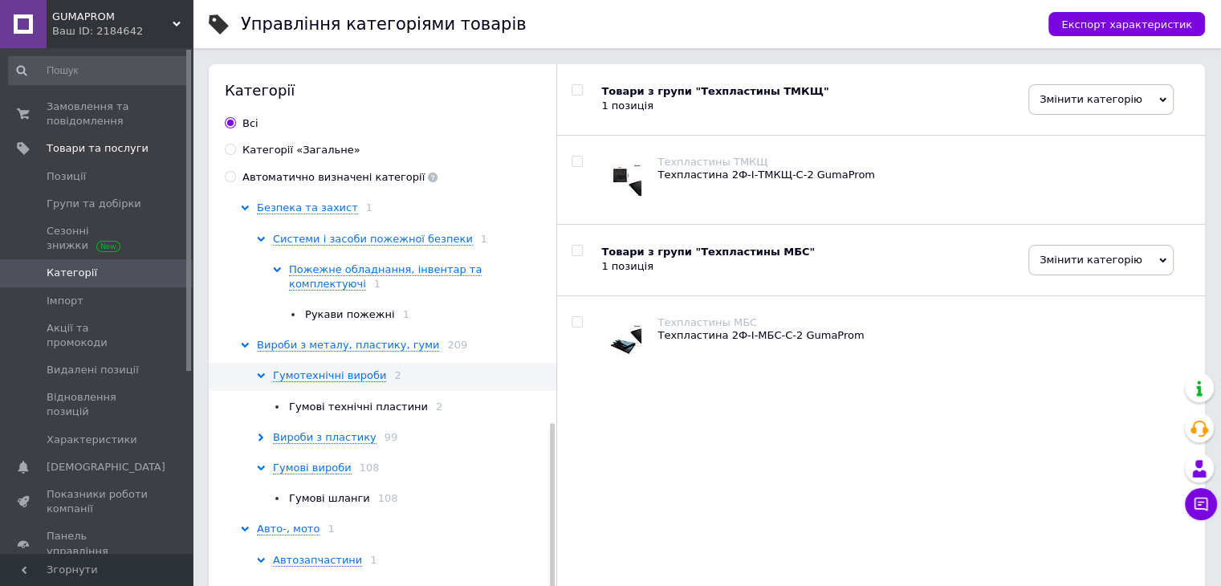
click at [268, 431] on div "Вироби з пластику 99" at bounding box center [409, 437] width 304 height 14
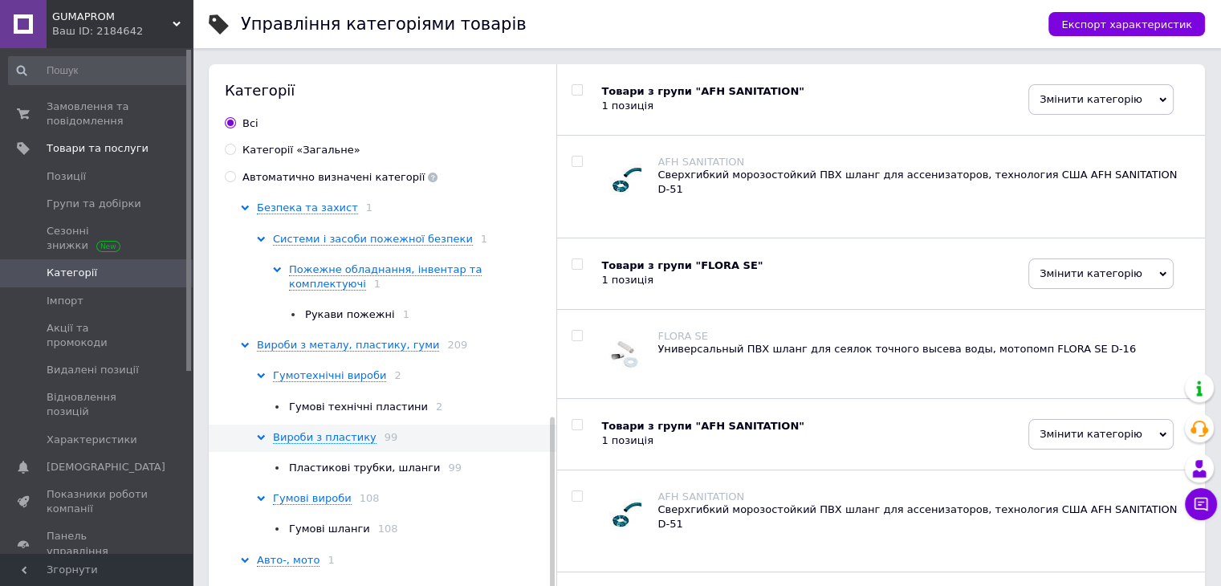
click at [315, 523] on span "Гумові шланги" at bounding box center [329, 529] width 81 height 12
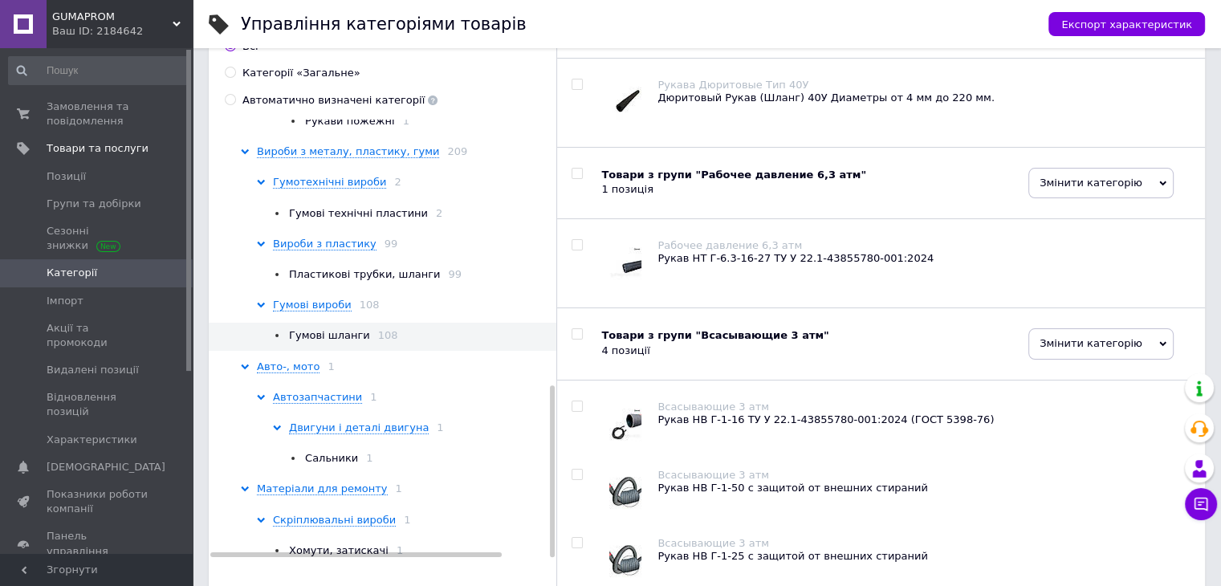
scroll to position [80, 0]
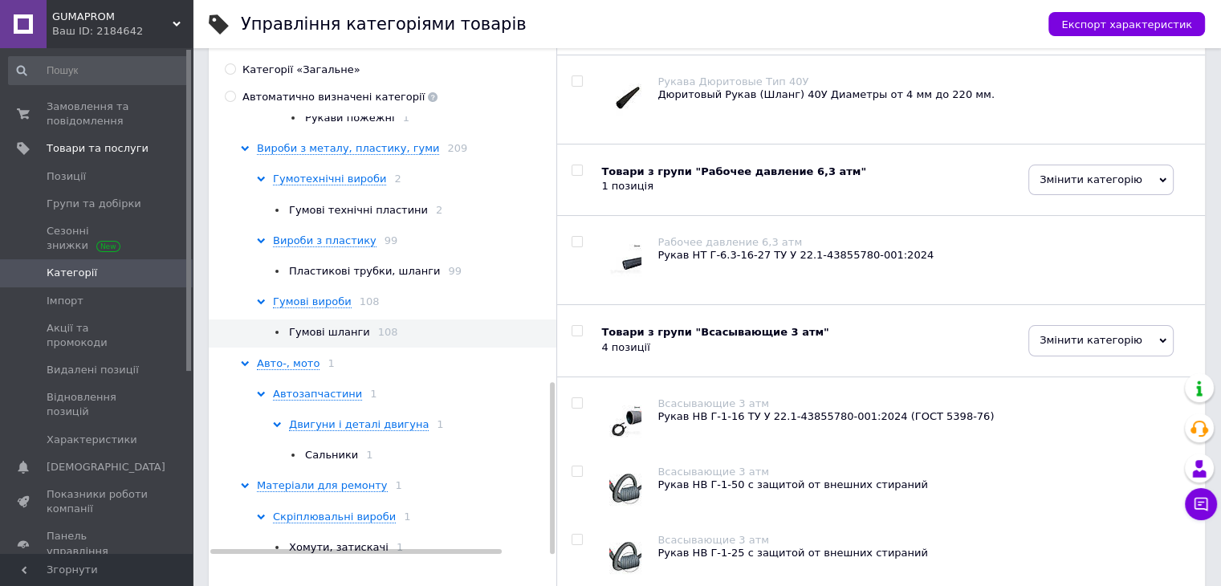
click at [289, 448] on div "Сальники 1" at bounding box center [425, 455] width 272 height 14
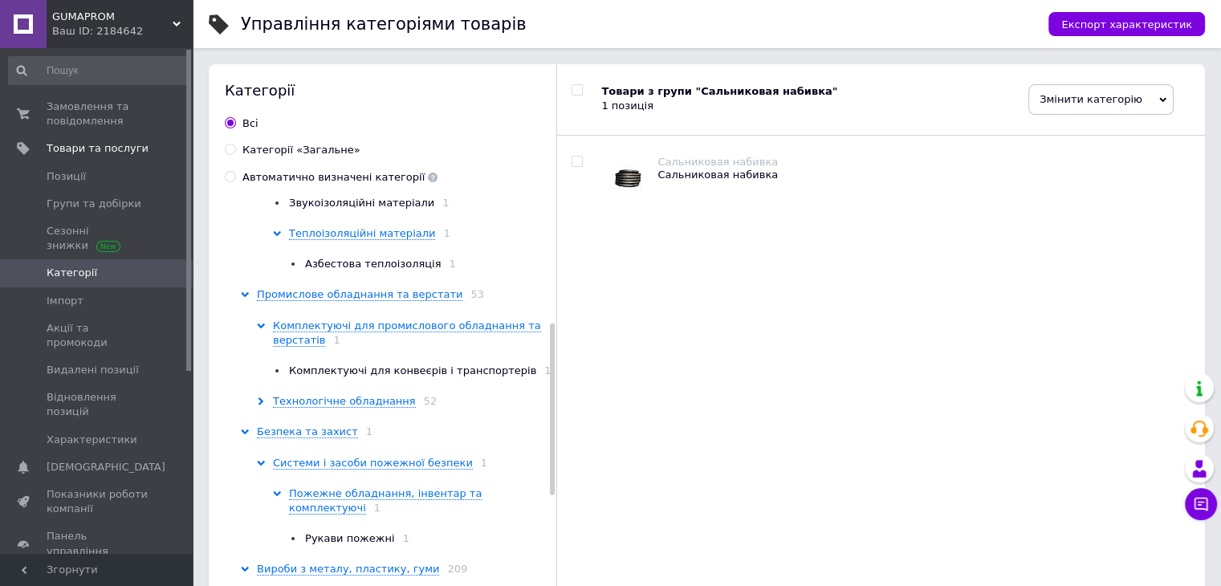
scroll to position [321, 0]
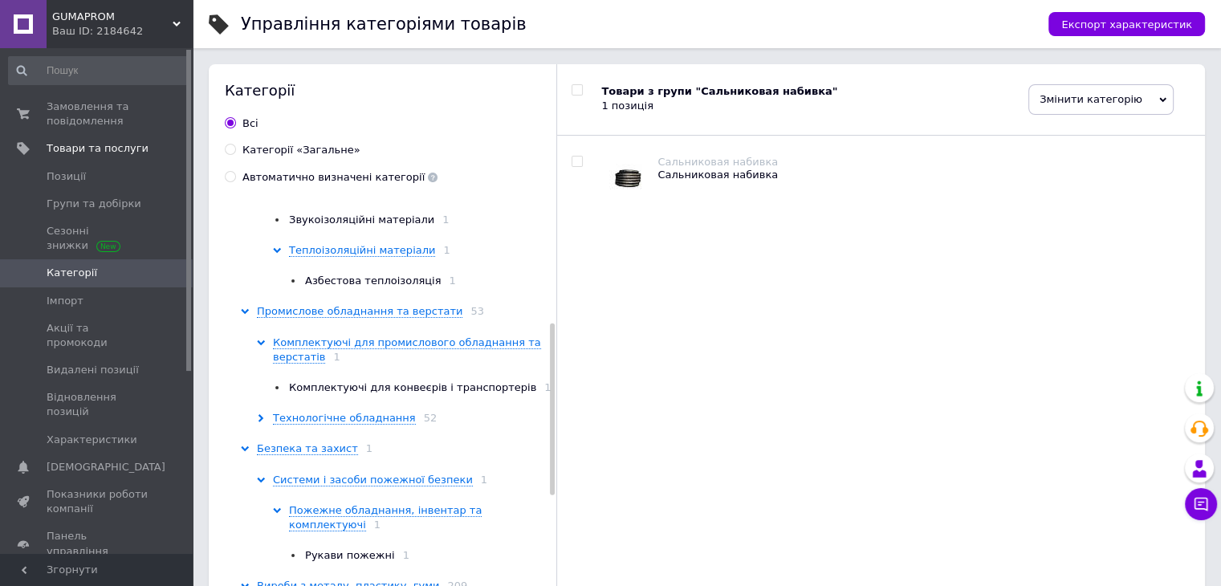
click at [368, 393] on span "Комплектуючі для конвеєрів і транспортерів" at bounding box center [412, 387] width 247 height 12
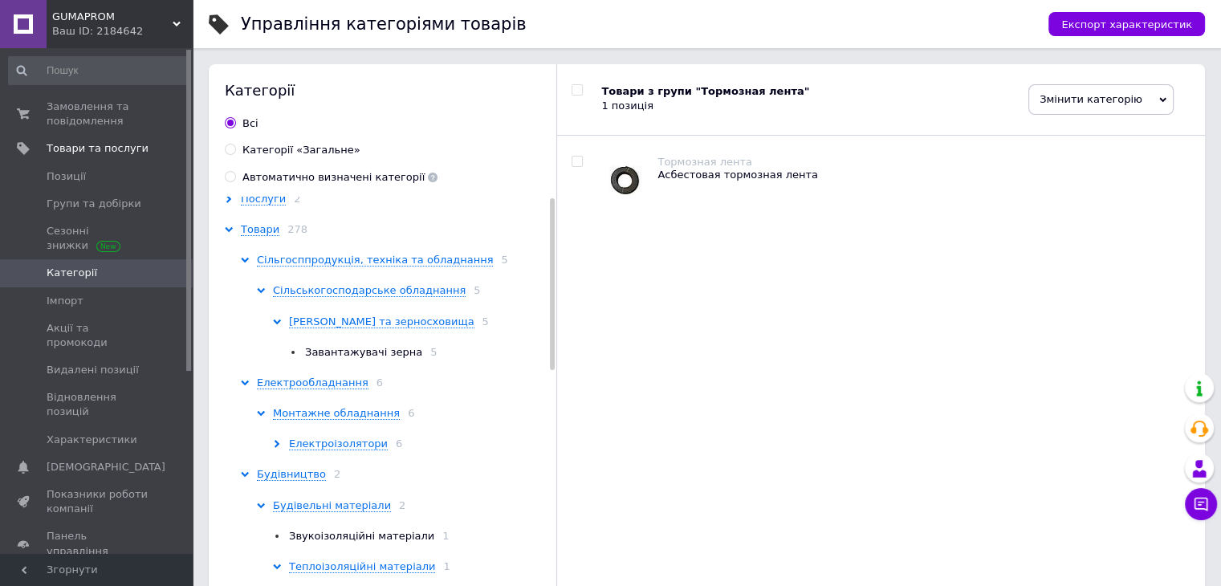
scroll to position [0, 0]
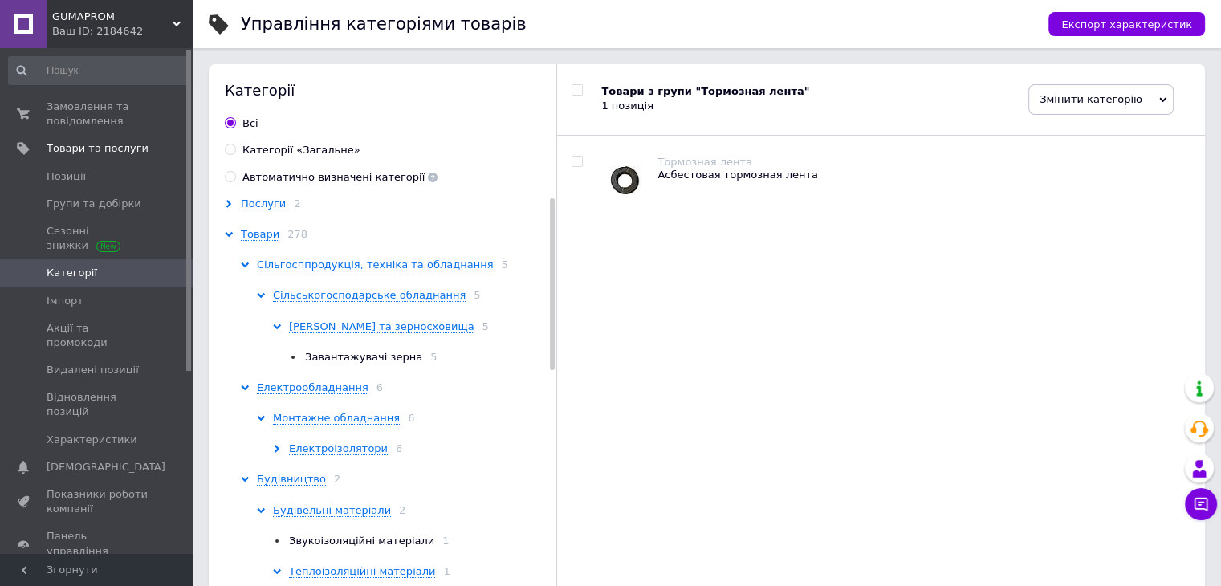
click at [283, 448] on div "Електроізолятори 6" at bounding box center [417, 448] width 288 height 14
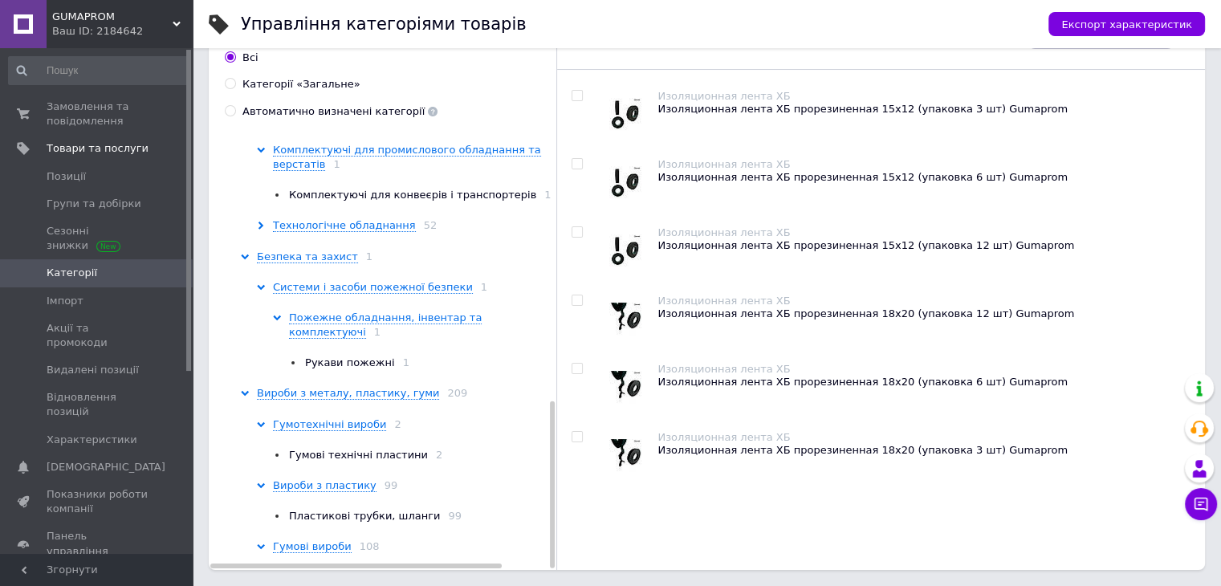
scroll to position [469, 0]
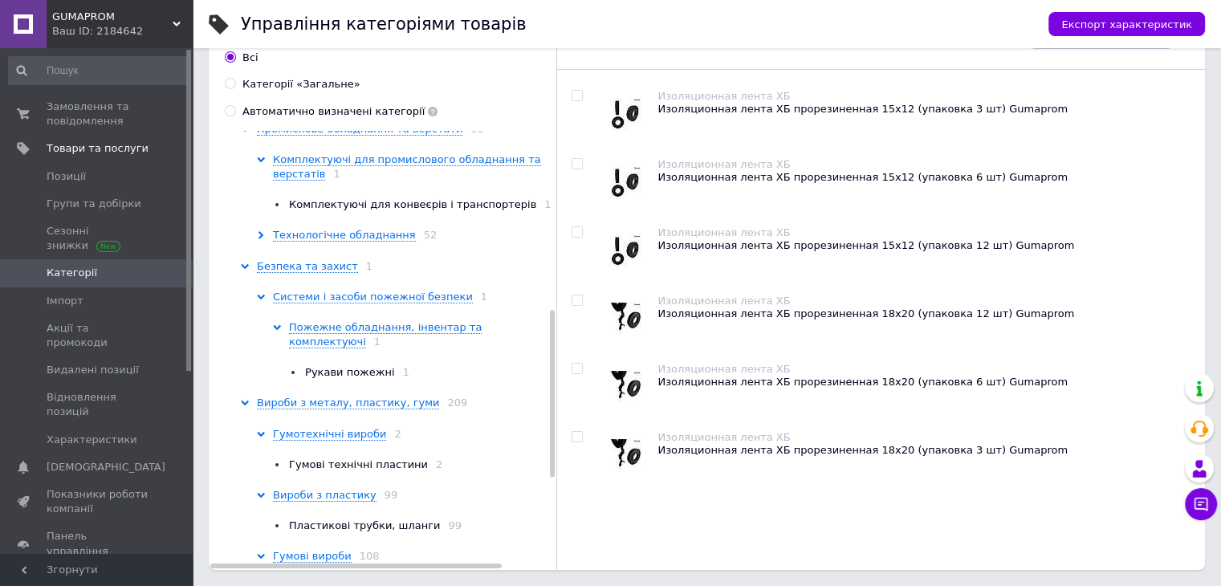
click at [287, 116] on div "Автоматично визначені категорії" at bounding box center [339, 111] width 195 height 14
click at [235, 116] on input "Автоматично визначені категорії" at bounding box center [230, 110] width 10 height 10
radio input "true"
radio input "false"
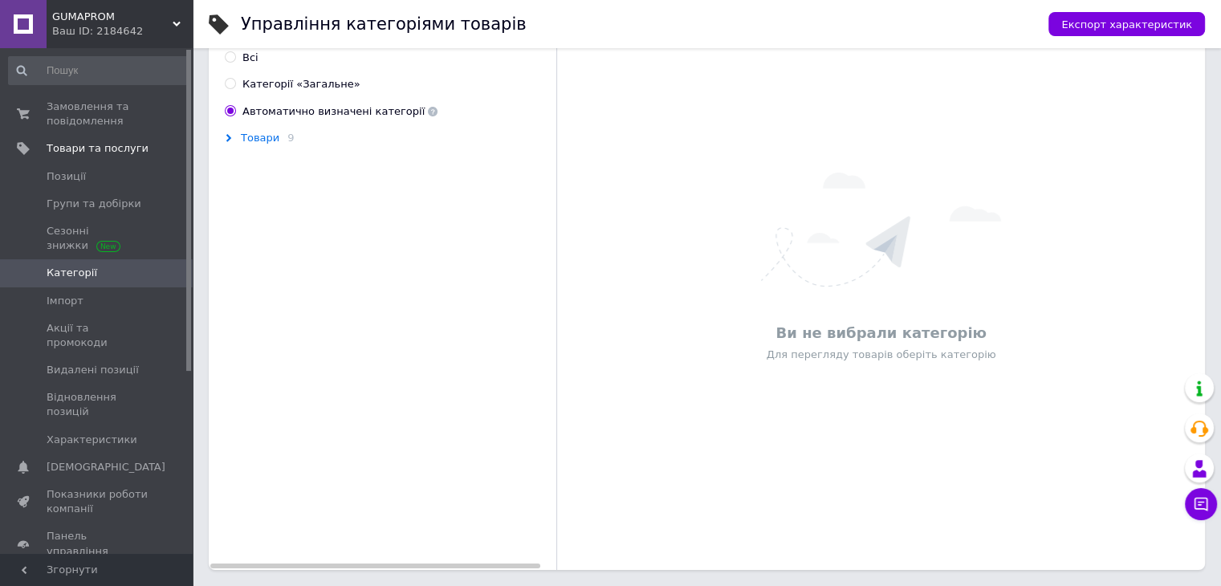
click at [253, 140] on span "Товари" at bounding box center [260, 138] width 39 height 13
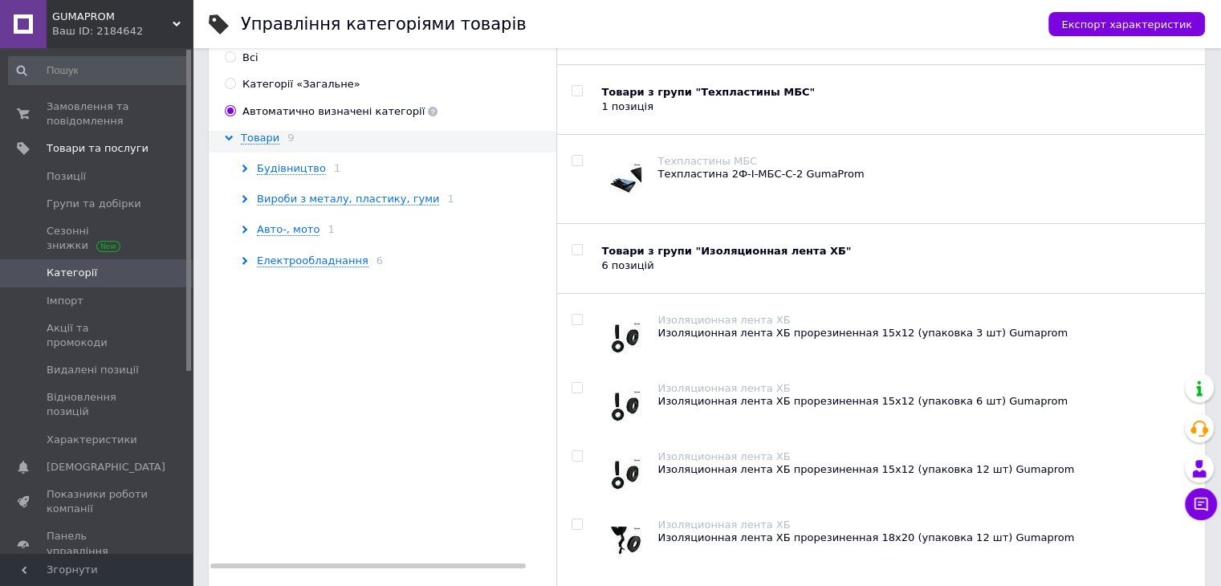
click at [270, 237] on div "Авто-, мото 1" at bounding box center [401, 229] width 320 height 14
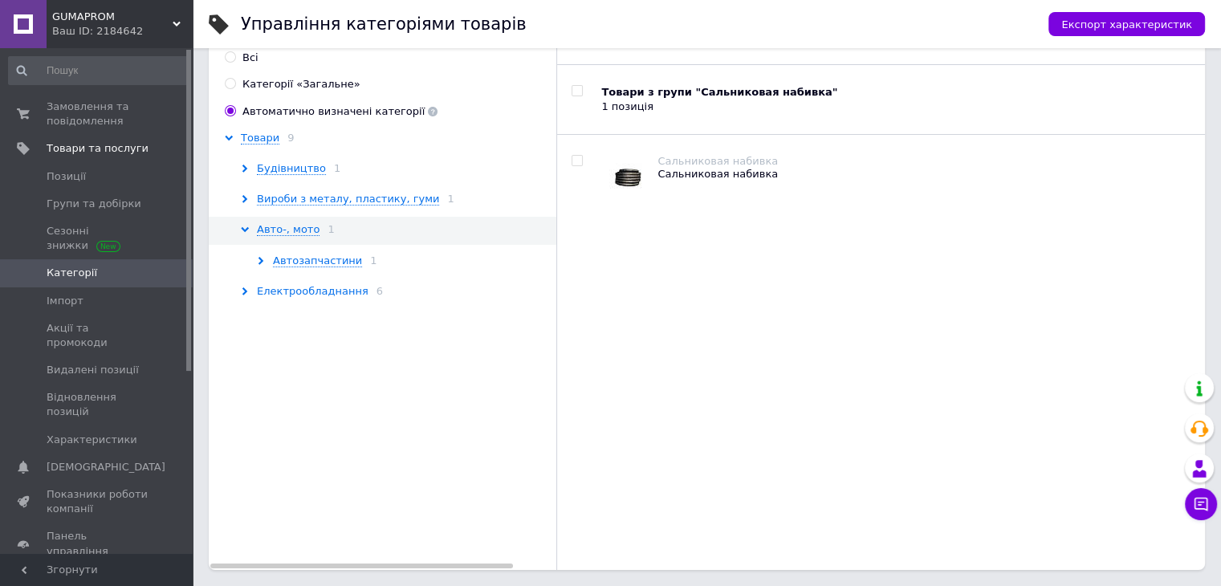
click at [279, 295] on span "Електрообладнання" at bounding box center [313, 291] width 112 height 13
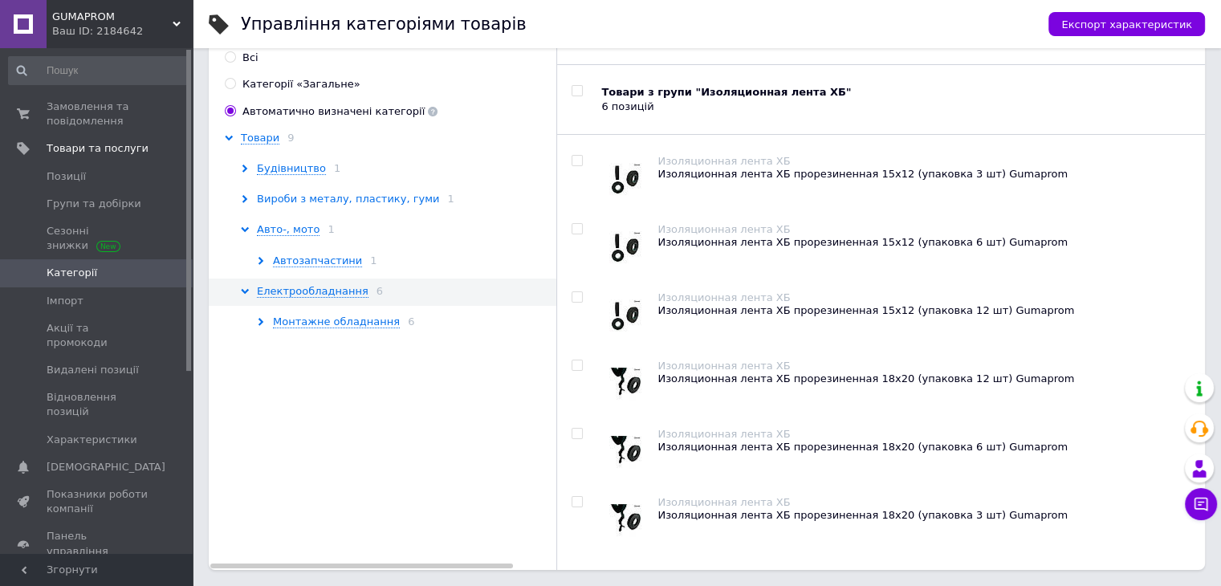
click at [280, 199] on span "Вироби з металу, пластику, гуми" at bounding box center [348, 199] width 182 height 13
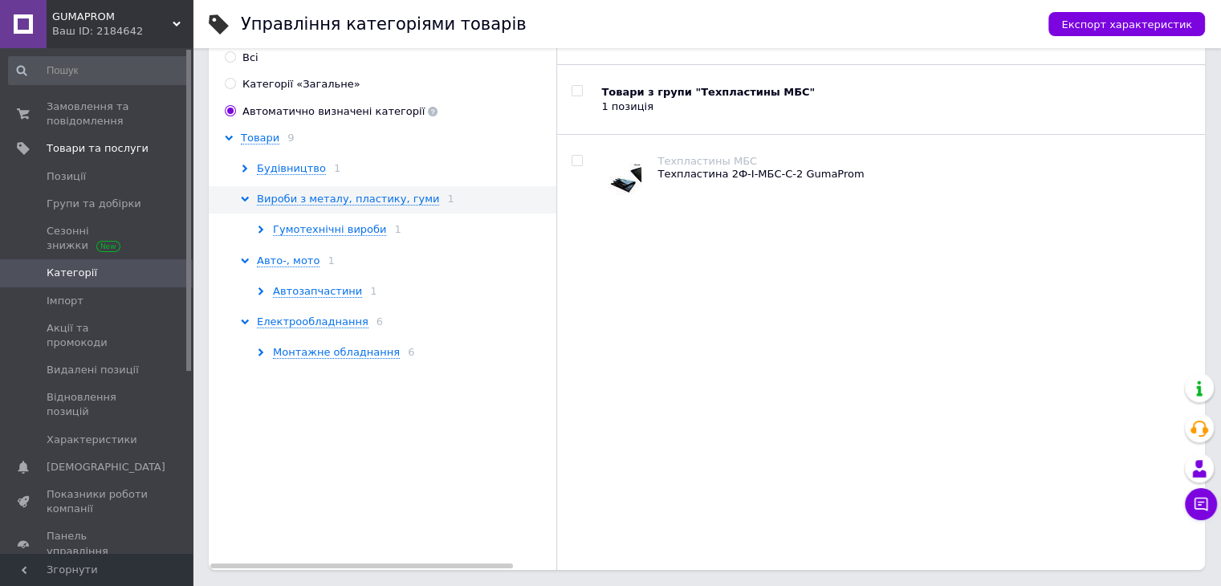
click at [302, 90] on div "Категорії «Загальне»" at bounding box center [301, 84] width 118 height 14
click at [235, 88] on input "Категорії «Загальне»" at bounding box center [230, 83] width 10 height 10
radio input "true"
radio input "false"
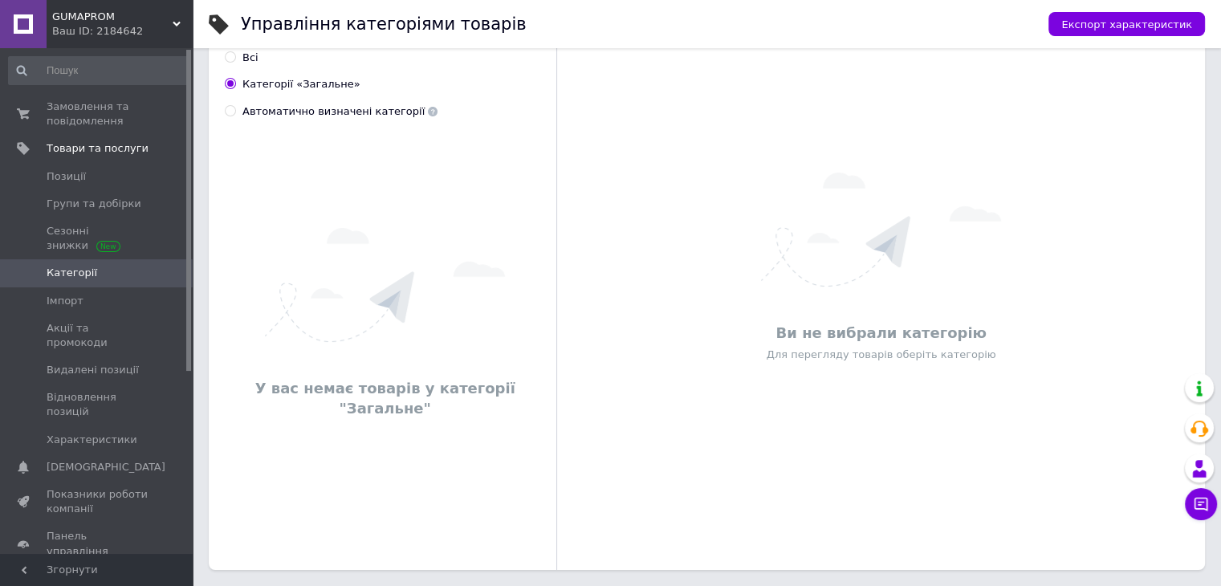
click at [270, 120] on div "Категорії Всi Категорії «Загальне» Автоматично визначені категорії У вас немає …" at bounding box center [383, 284] width 348 height 572
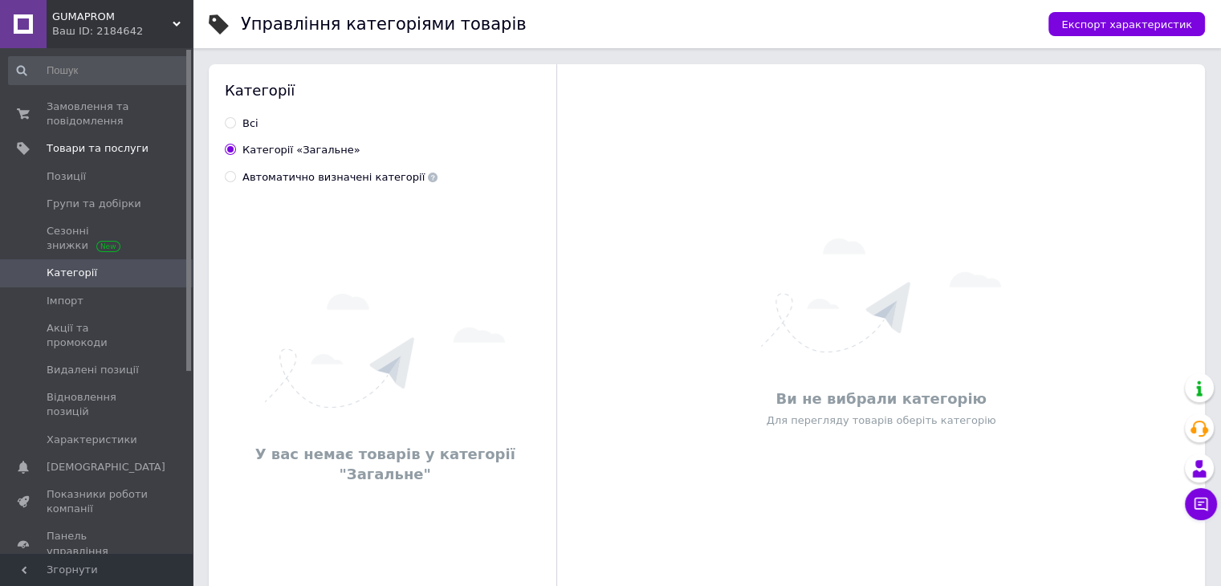
click at [203, 555] on div "Управління категоріями товарів Експорт характеристик Категорії Всi Категорії «З…" at bounding box center [707, 326] width 1028 height 652
